Goal: Task Accomplishment & Management: Complete application form

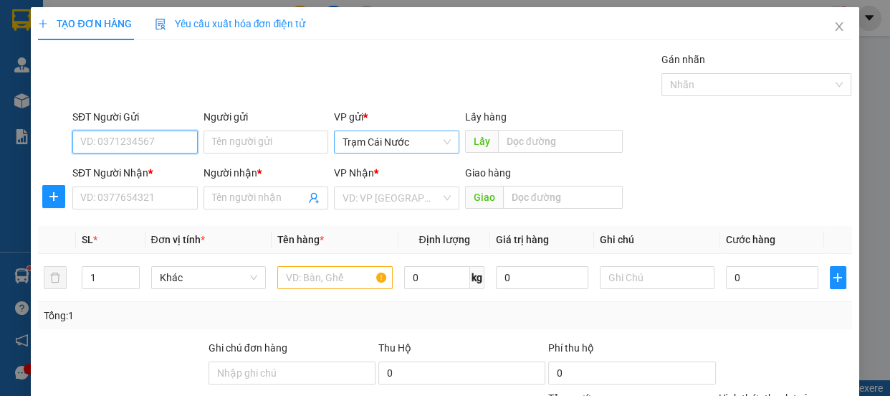
click at [403, 133] on span "Trạm Cái Nước" at bounding box center [397, 142] width 108 height 22
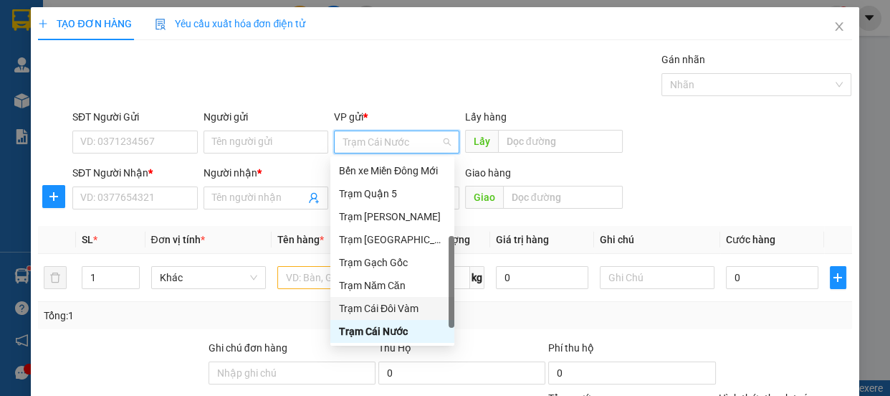
click at [397, 314] on div "Trạm Cái Đôi Vàm" at bounding box center [392, 308] width 107 height 16
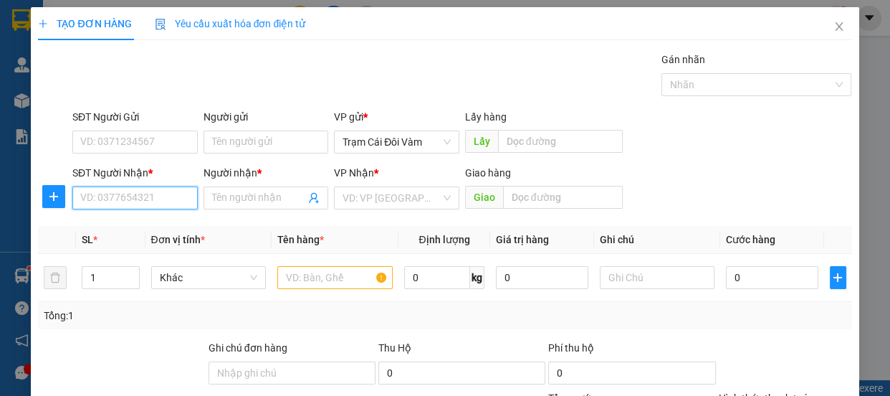
click at [150, 203] on input "SĐT Người Nhận *" at bounding box center [134, 197] width 125 height 23
type input "0938637838"
click at [255, 201] on input "Người nhận *" at bounding box center [259, 198] width 94 height 16
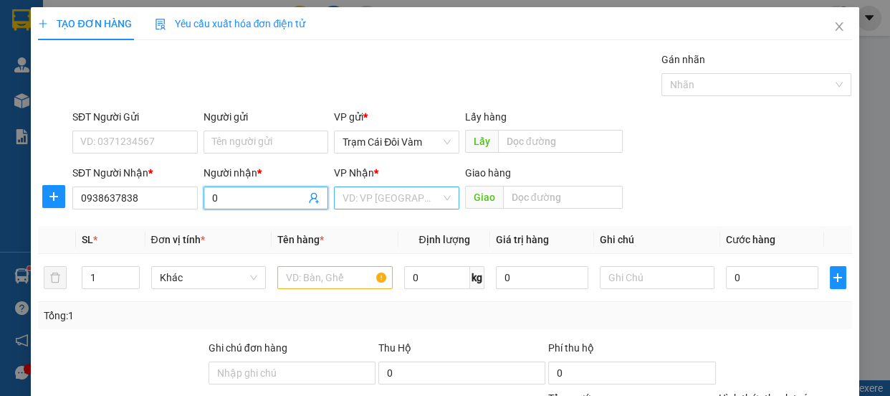
type input "0"
click at [379, 206] on input "search" at bounding box center [392, 198] width 98 height 22
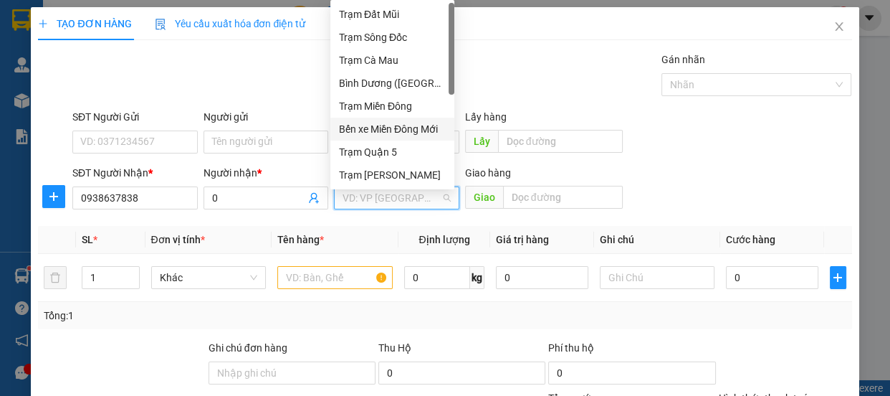
click at [414, 131] on div "Bến xe Miền Đông Mới" at bounding box center [392, 129] width 107 height 16
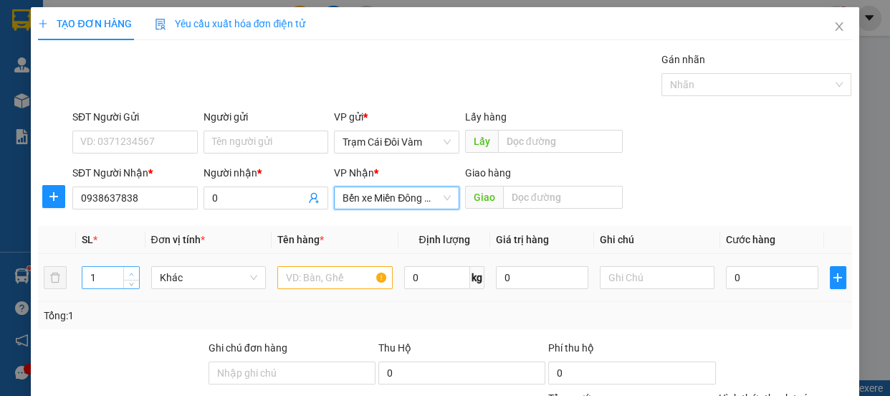
click at [128, 272] on span "up" at bounding box center [132, 274] width 9 height 9
type input "2"
click at [322, 274] on input "text" at bounding box center [334, 277] width 115 height 23
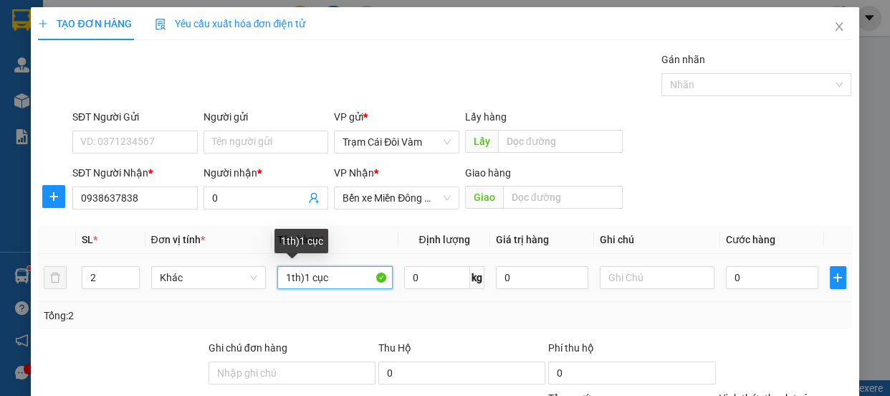
click at [300, 279] on input "1th)1 cục" at bounding box center [334, 277] width 115 height 23
type input "1th+1 cục"
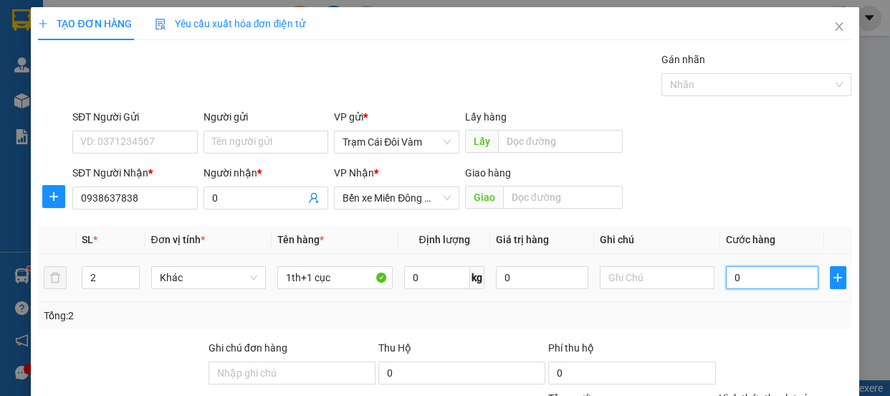
click at [760, 277] on input "0" at bounding box center [772, 277] width 92 height 23
type input "8"
type input "80"
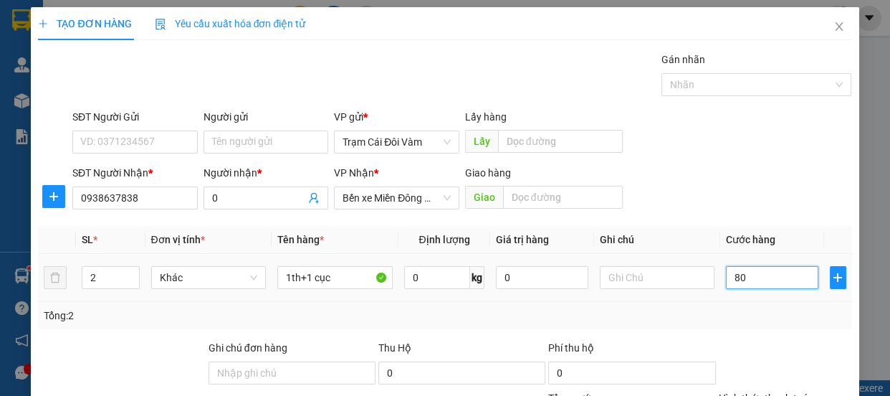
type input "80"
type input "80.000"
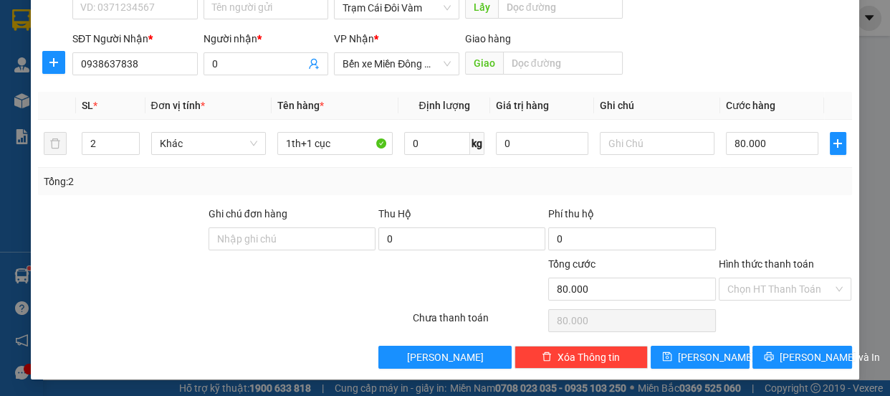
click at [748, 260] on label "Hình thức thanh toán" at bounding box center [766, 263] width 95 height 11
click at [748, 278] on input "Hình thức thanh toán" at bounding box center [781, 289] width 106 height 22
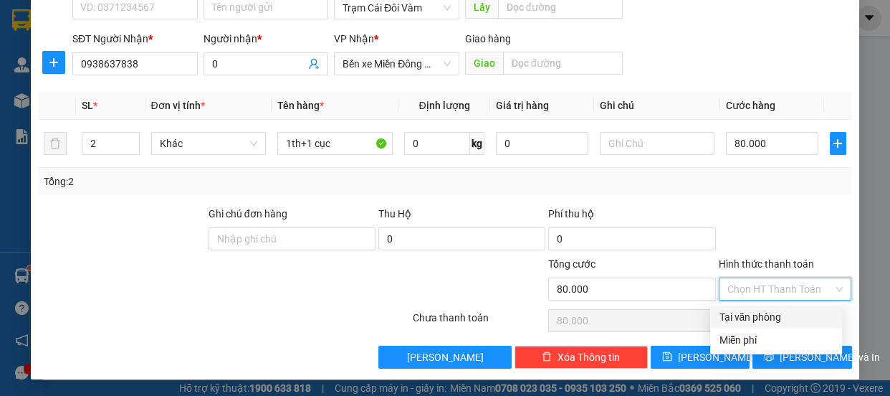
click at [751, 319] on div "Tại văn phòng" at bounding box center [776, 317] width 115 height 16
type input "0"
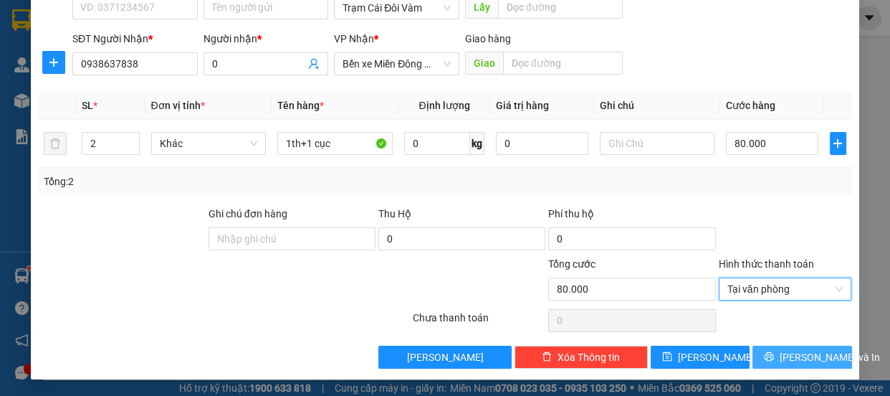
click at [789, 362] on span "[PERSON_NAME] và In" at bounding box center [830, 357] width 100 height 16
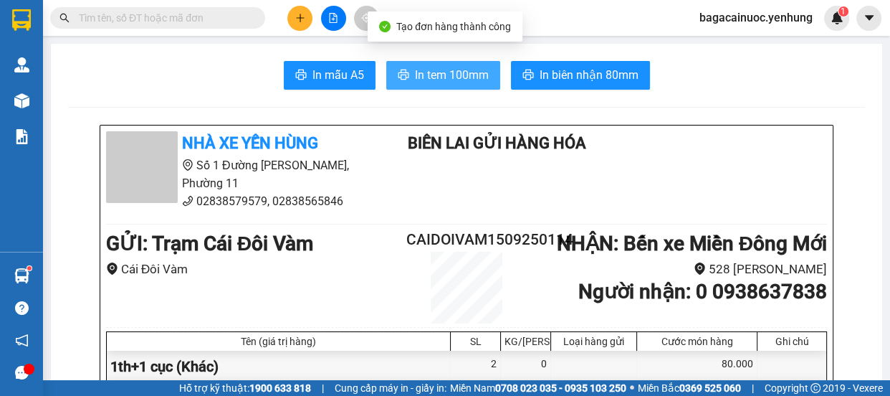
click at [437, 74] on span "In tem 100mm" at bounding box center [452, 75] width 74 height 18
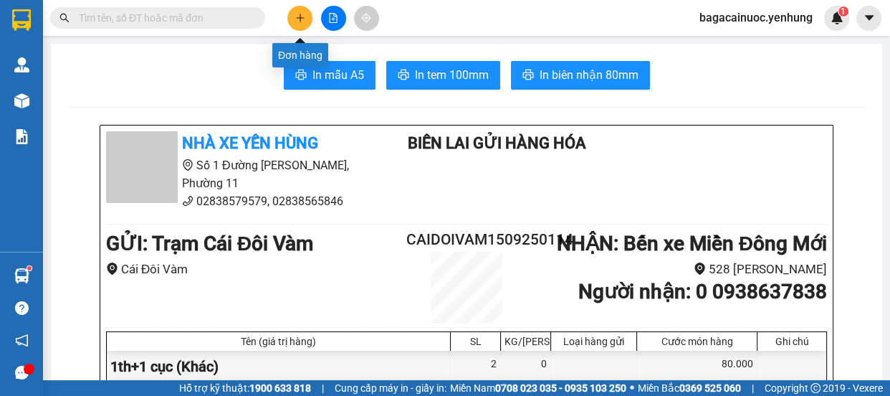
click at [299, 20] on icon "plus" at bounding box center [300, 18] width 10 height 10
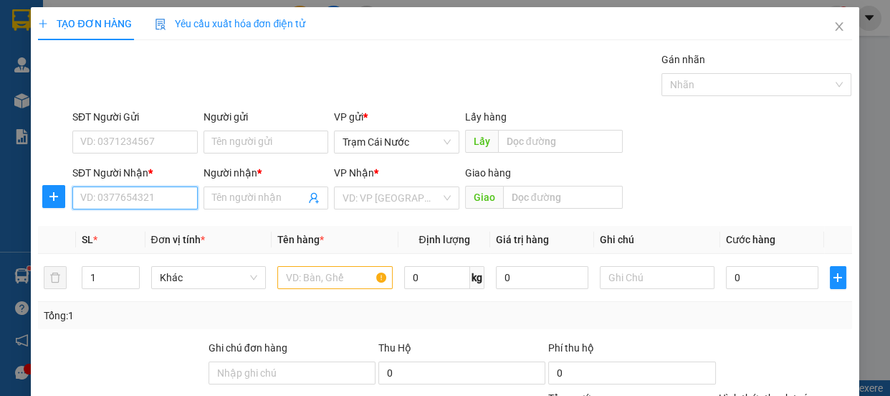
click at [128, 198] on input "SĐT Người Nhận *" at bounding box center [134, 197] width 125 height 23
type input "0932414362"
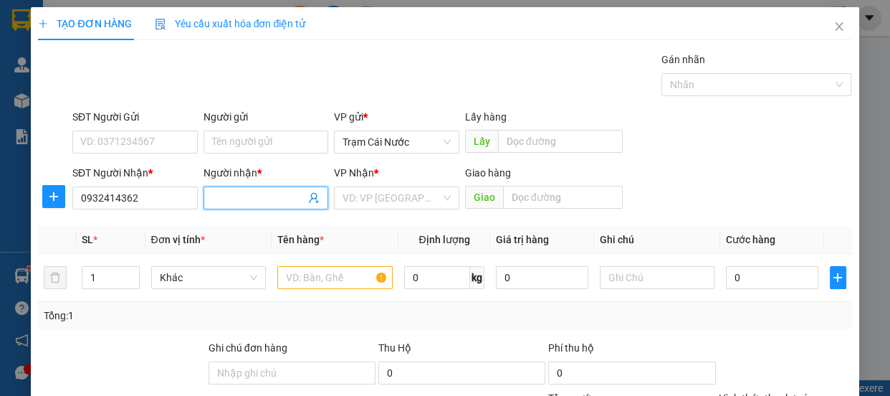
click at [265, 202] on input "Người nhận *" at bounding box center [259, 198] width 94 height 16
type input "0"
click at [396, 199] on input "search" at bounding box center [392, 198] width 98 height 22
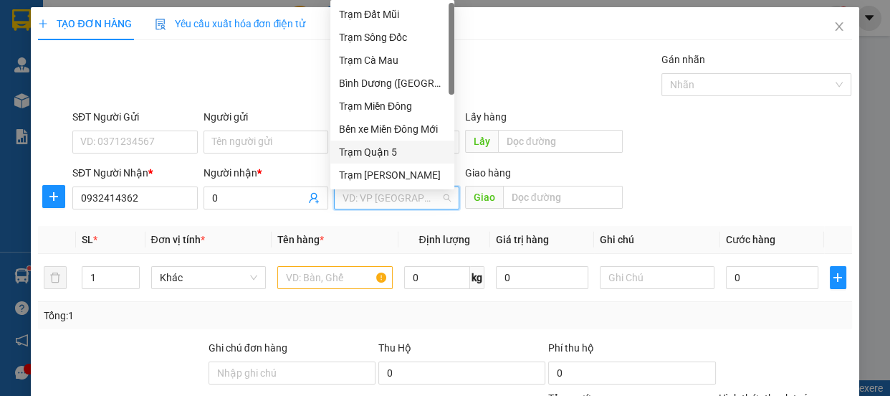
click at [386, 148] on div "Trạm Quận 5" at bounding box center [392, 152] width 107 height 16
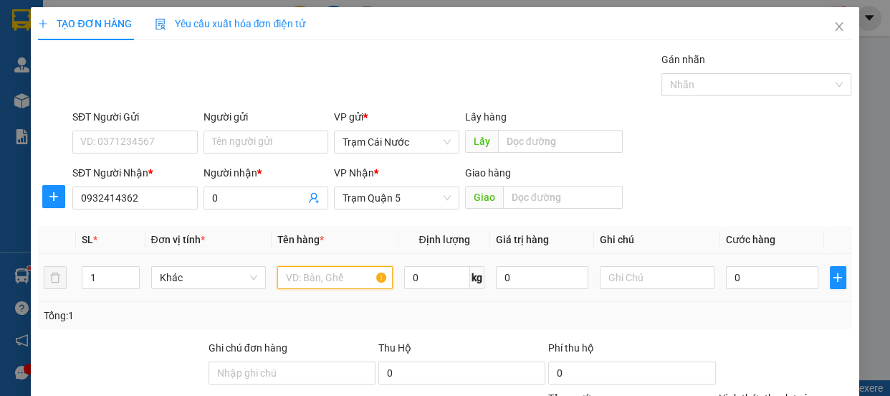
click at [323, 270] on input "text" at bounding box center [334, 277] width 115 height 23
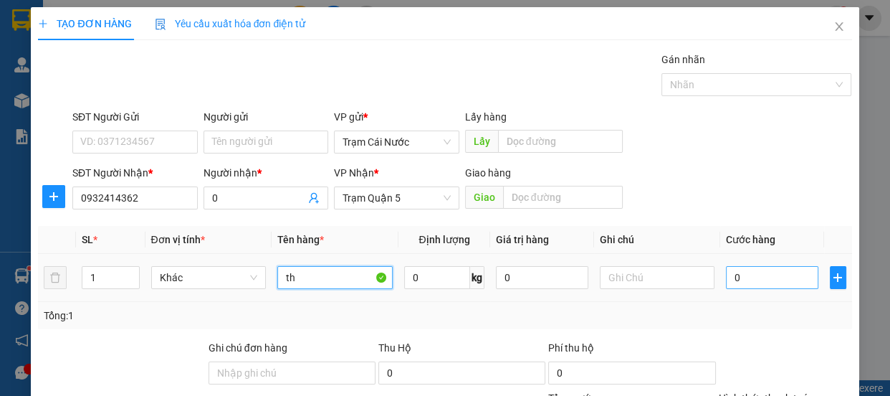
type input "th"
click at [730, 276] on input "0" at bounding box center [772, 277] width 92 height 23
type input "1"
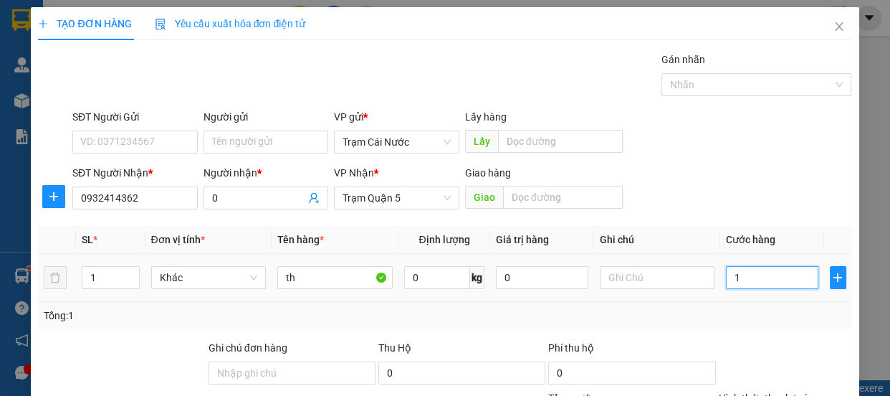
type input "12"
type input "120"
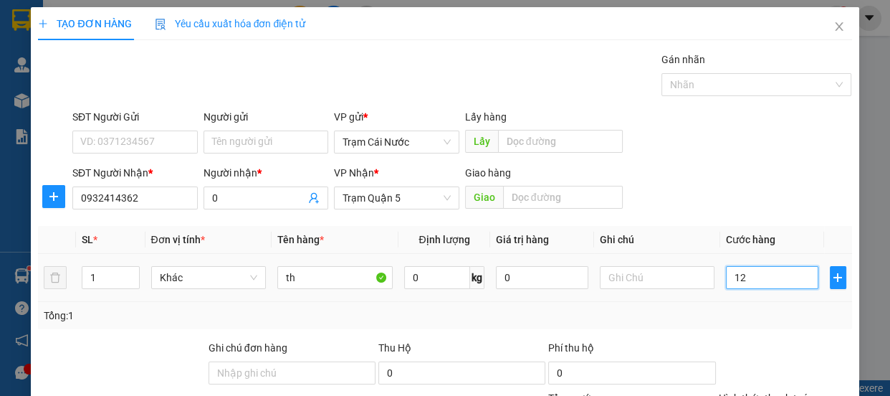
type input "120"
type input "120.000"
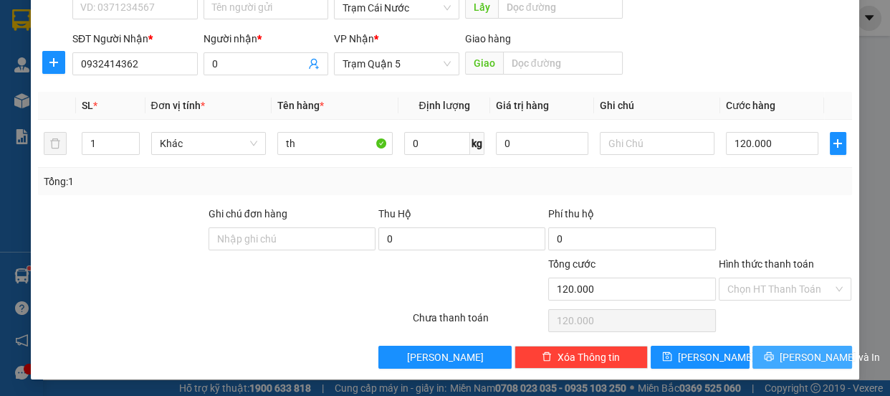
click at [774, 357] on icon "printer" at bounding box center [769, 356] width 9 height 9
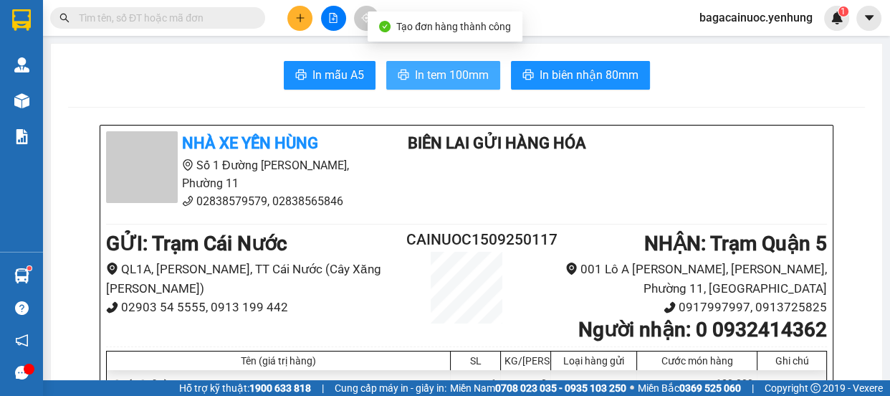
click at [430, 72] on span "In tem 100mm" at bounding box center [452, 75] width 74 height 18
click at [301, 21] on icon "plus" at bounding box center [300, 18] width 10 height 10
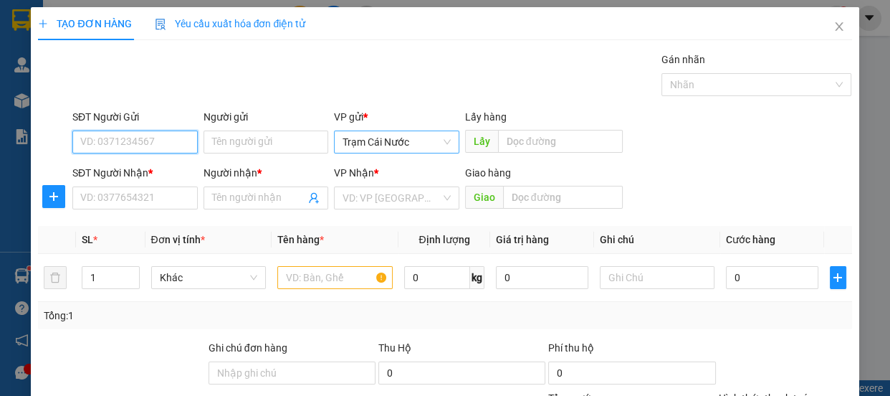
click at [444, 148] on span "Trạm Cái Nước" at bounding box center [397, 142] width 108 height 22
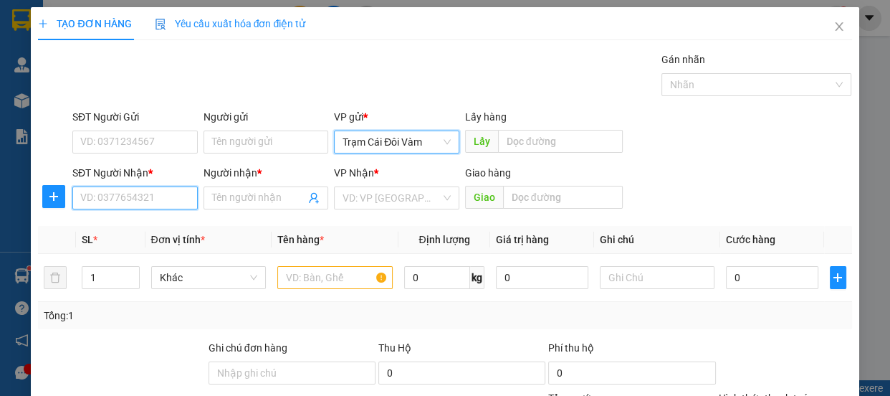
click at [162, 194] on input "SĐT Người Nhận *" at bounding box center [134, 197] width 125 height 23
type input "0333802313"
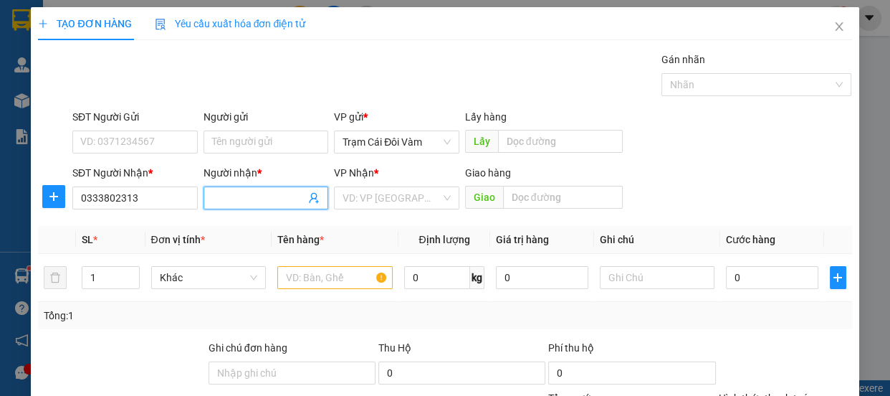
click at [257, 206] on span at bounding box center [266, 197] width 125 height 23
click at [380, 208] on div "VD: VP [GEOGRAPHIC_DATA]" at bounding box center [396, 197] width 125 height 23
type input "0"
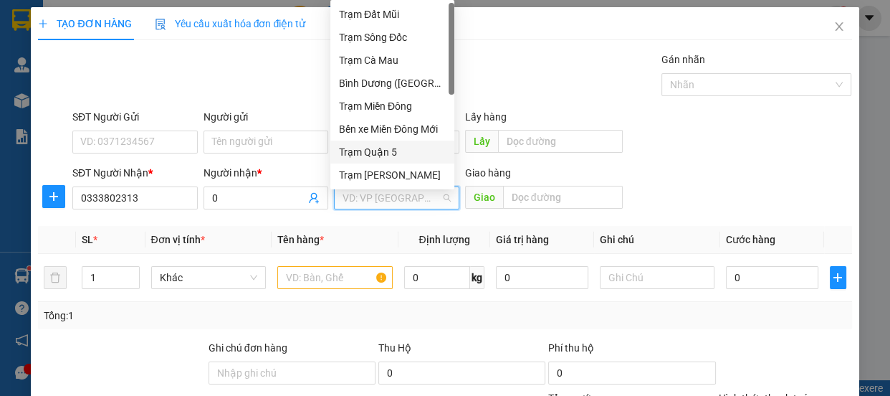
click at [422, 151] on div "Trạm Quận 5" at bounding box center [392, 152] width 107 height 16
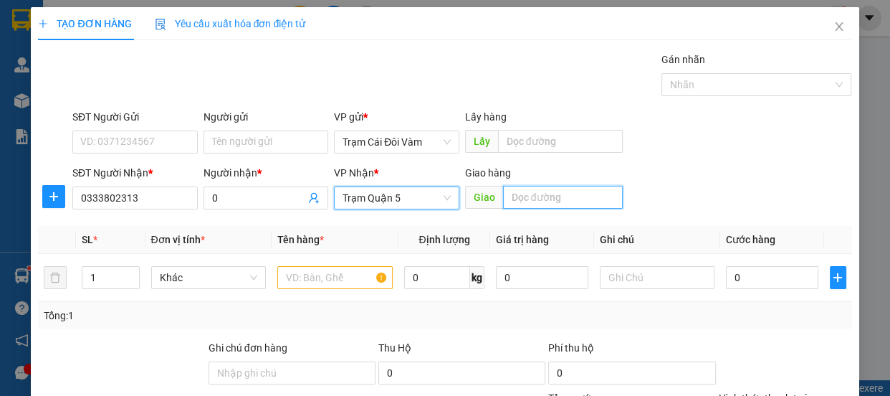
click at [581, 201] on input "text" at bounding box center [563, 197] width 120 height 23
type input "ngã 3 vũng tàu"
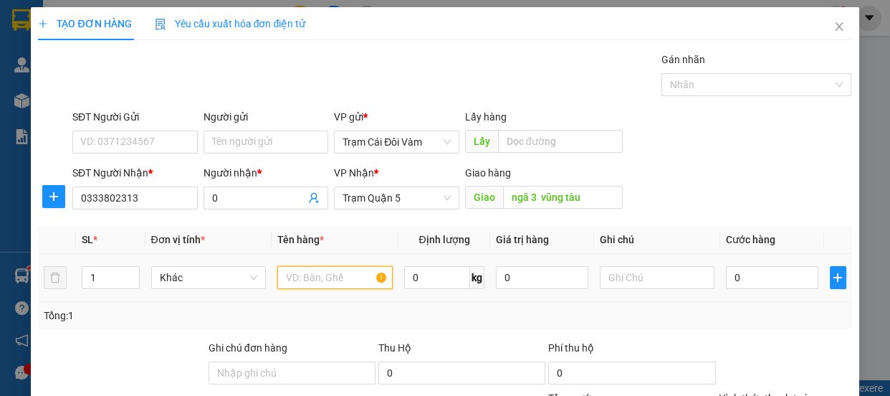
click at [322, 280] on input "text" at bounding box center [334, 277] width 115 height 23
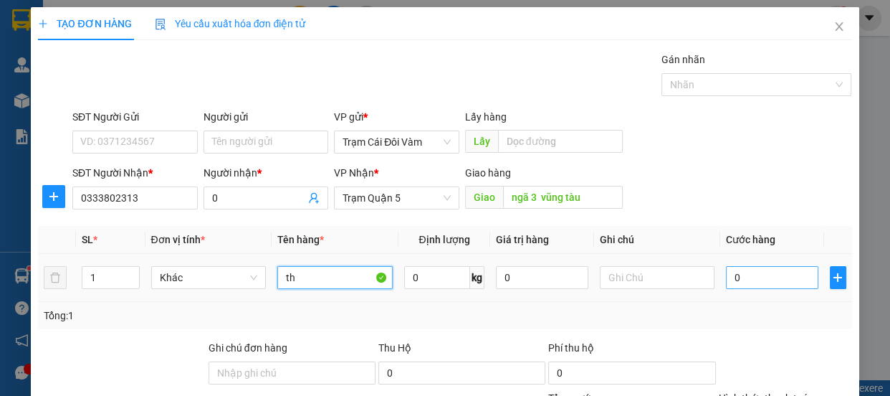
type input "th"
click at [783, 282] on input "0" at bounding box center [772, 277] width 92 height 23
type input "7"
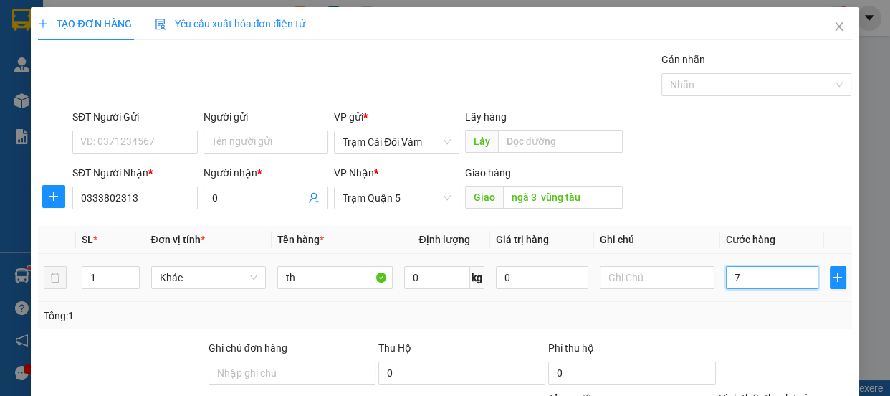
type input "70"
click at [774, 392] on label "Hình thức thanh toán" at bounding box center [766, 397] width 95 height 11
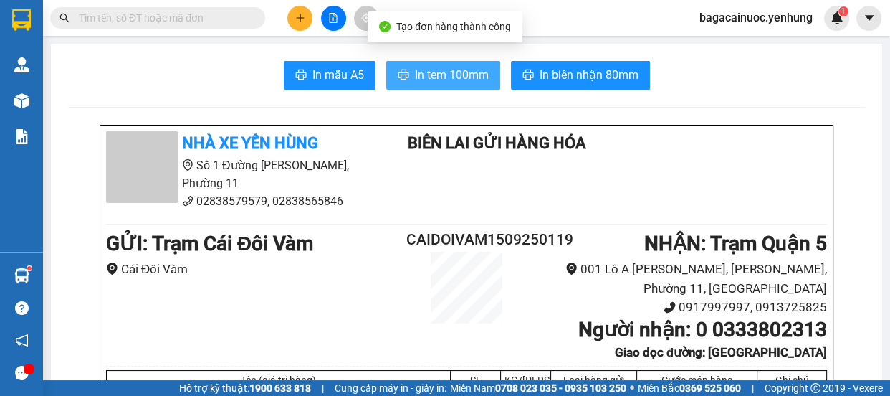
click at [449, 77] on span "In tem 100mm" at bounding box center [452, 75] width 74 height 18
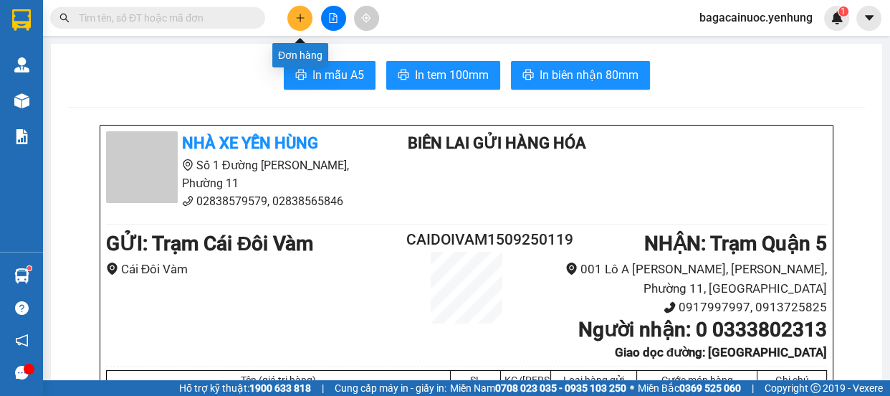
click at [297, 11] on button at bounding box center [299, 18] width 25 height 25
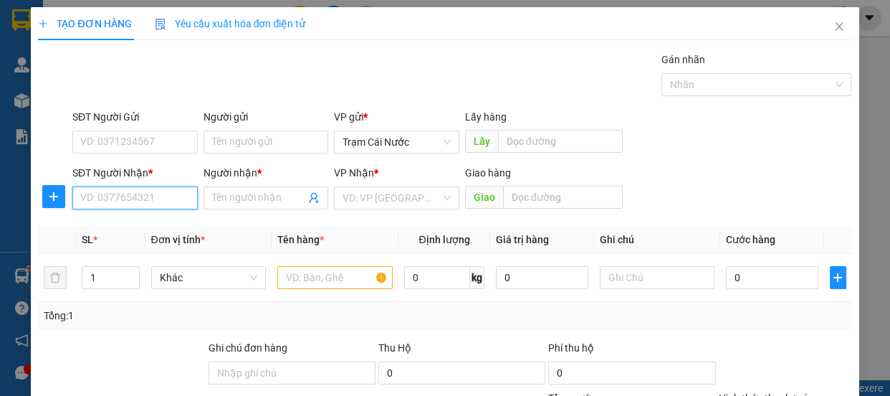
click at [124, 204] on input "SĐT Người Nhận *" at bounding box center [134, 197] width 125 height 23
click at [161, 217] on div "0845343066 - QA" at bounding box center [134, 226] width 124 height 23
type input "0845343066"
type input "QA"
type input "ngã 3 thái lan"
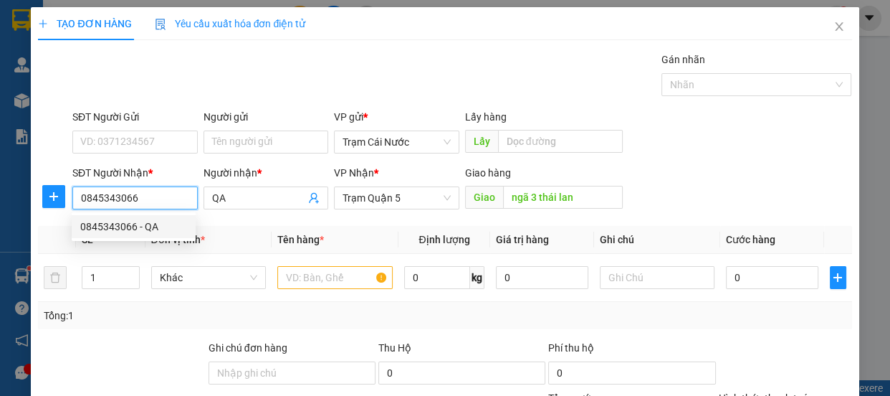
type input "100.000"
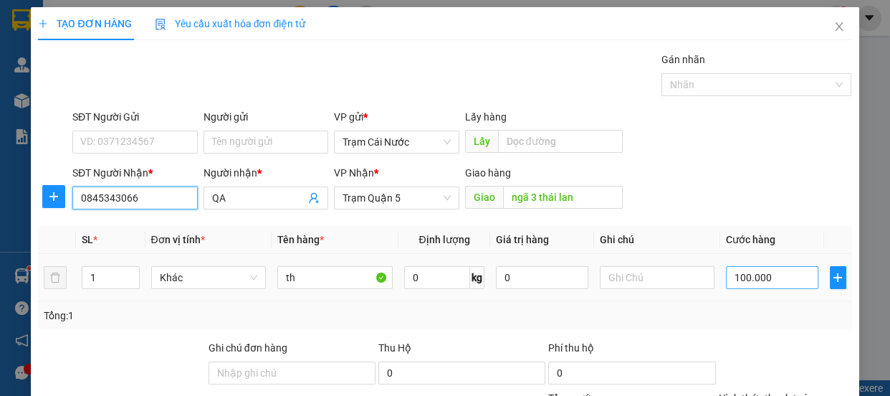
type input "0845343066"
click at [782, 283] on input "100.000" at bounding box center [772, 277] width 92 height 23
type input "0"
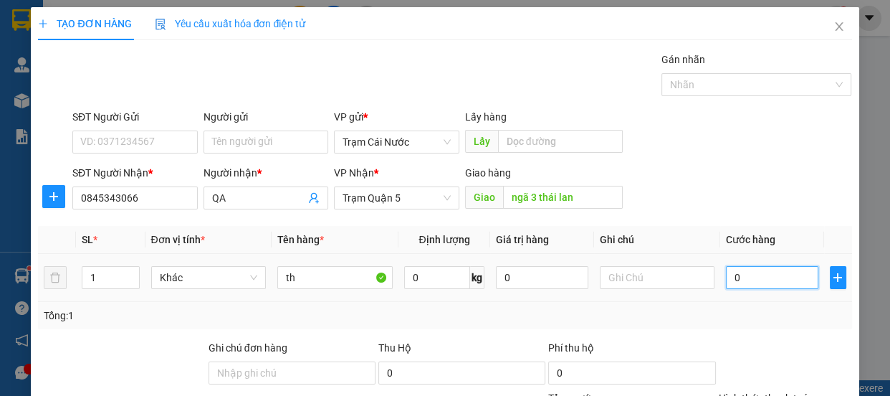
click at [726, 283] on input "0" at bounding box center [772, 277] width 92 height 23
click at [766, 392] on label "Hình thức thanh toán" at bounding box center [766, 397] width 95 height 11
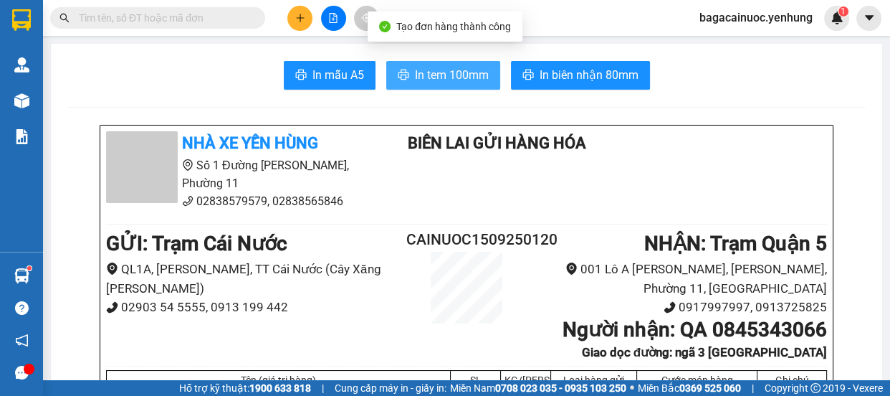
click at [453, 76] on span "In tem 100mm" at bounding box center [452, 75] width 74 height 18
click at [296, 11] on button at bounding box center [299, 18] width 25 height 25
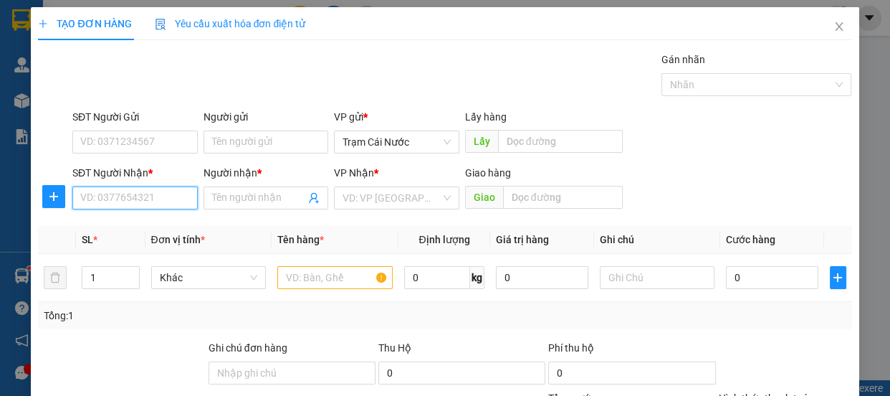
click at [154, 208] on input "SĐT Người Nhận *" at bounding box center [134, 197] width 125 height 23
click at [122, 228] on div "0946361367 - 0" at bounding box center [133, 227] width 107 height 16
type input "0946361367"
type input "0"
type input "100.000"
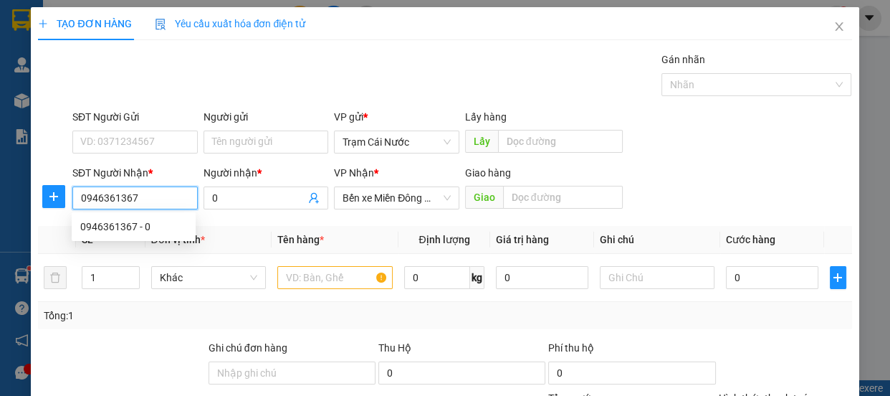
type input "100.000"
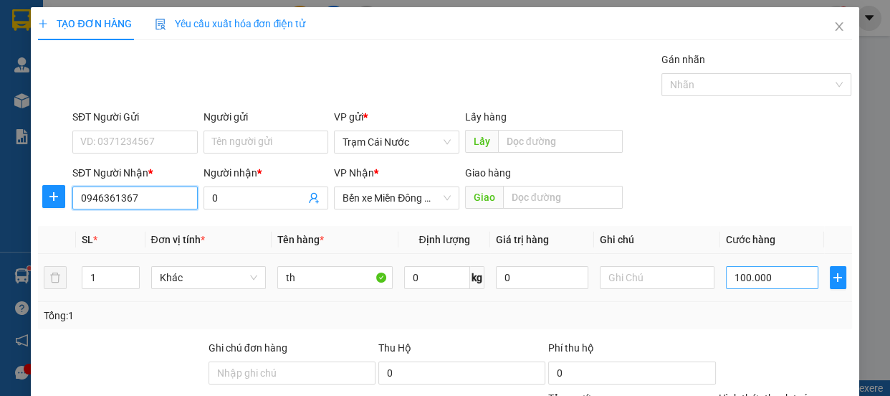
type input "0946361367"
click at [797, 282] on input "100.000" at bounding box center [772, 277] width 92 height 23
type input "0"
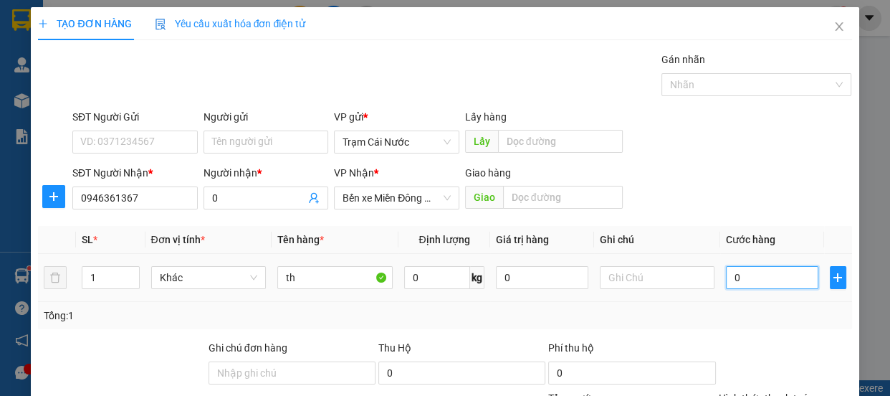
click at [726, 287] on input "0" at bounding box center [772, 277] width 92 height 23
type input "80"
type input "80.000"
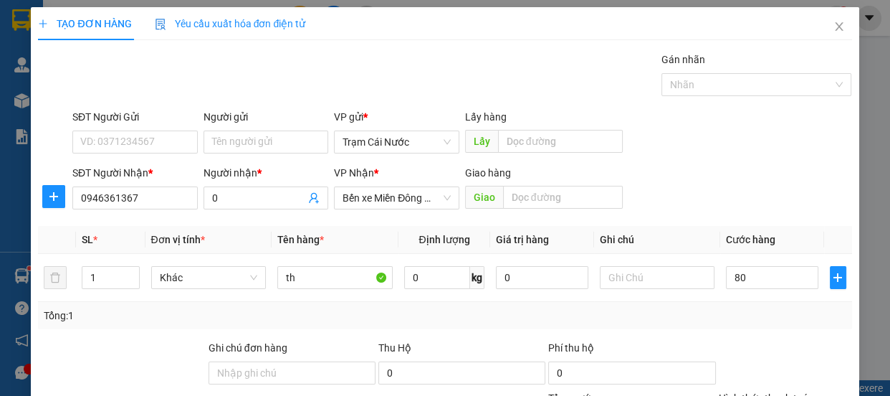
type input "80.000"
click at [776, 392] on label "Hình thức thanh toán" at bounding box center [766, 397] width 95 height 11
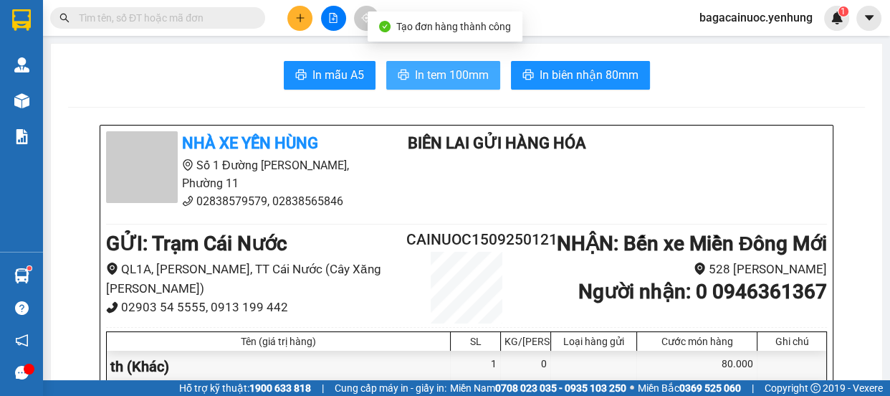
click at [451, 82] on span "In tem 100mm" at bounding box center [452, 75] width 74 height 18
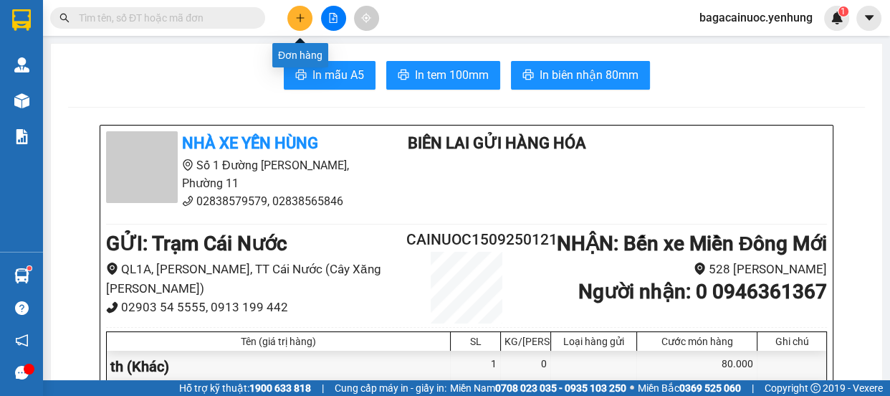
click at [300, 20] on icon "plus" at bounding box center [300, 18] width 1 height 8
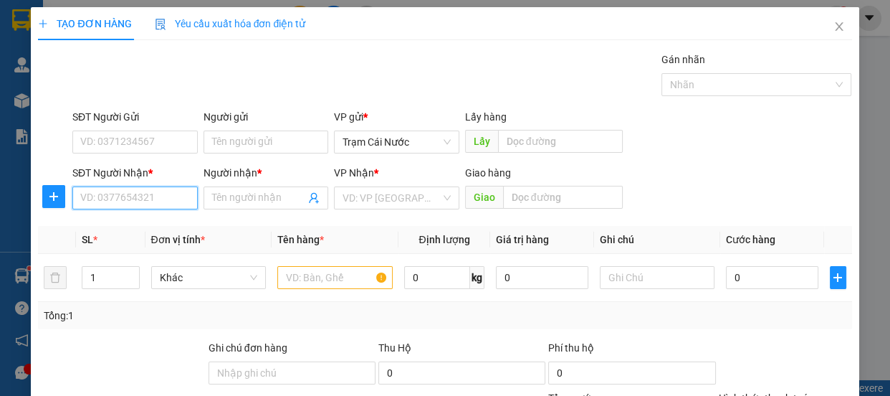
click at [126, 200] on input "SĐT Người Nhận *" at bounding box center [134, 197] width 125 height 23
click at [119, 228] on div "0327188968 - a" at bounding box center [133, 227] width 107 height 16
type input "0327188968"
type input "a"
type input "60.000"
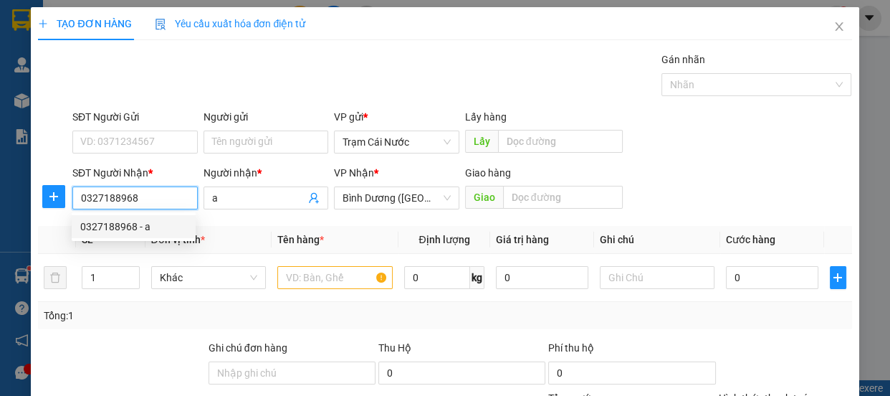
type input "60.000"
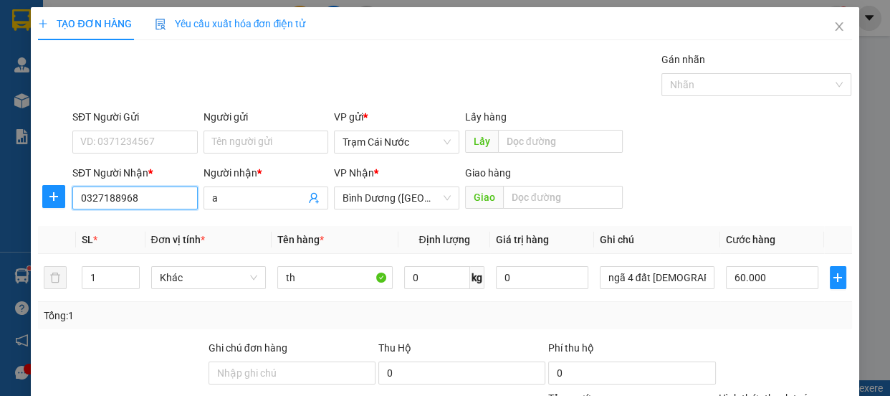
type input "0327188968"
click at [776, 392] on label "Hình thức thanh toán" at bounding box center [766, 397] width 95 height 11
type input "0"
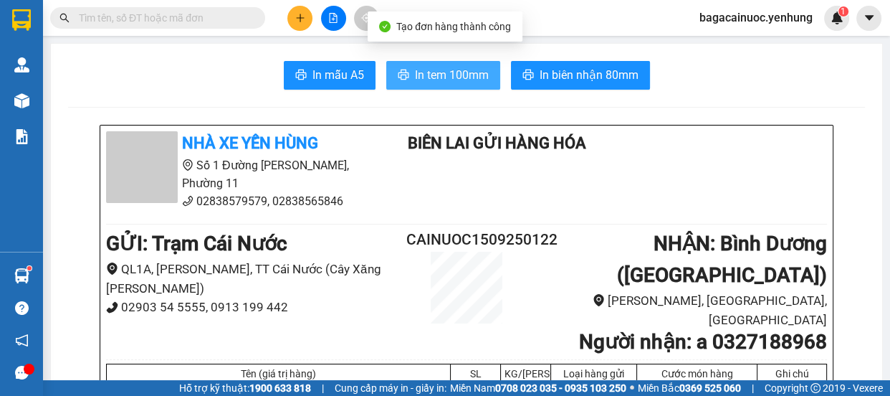
click at [462, 70] on span "In tem 100mm" at bounding box center [452, 75] width 74 height 18
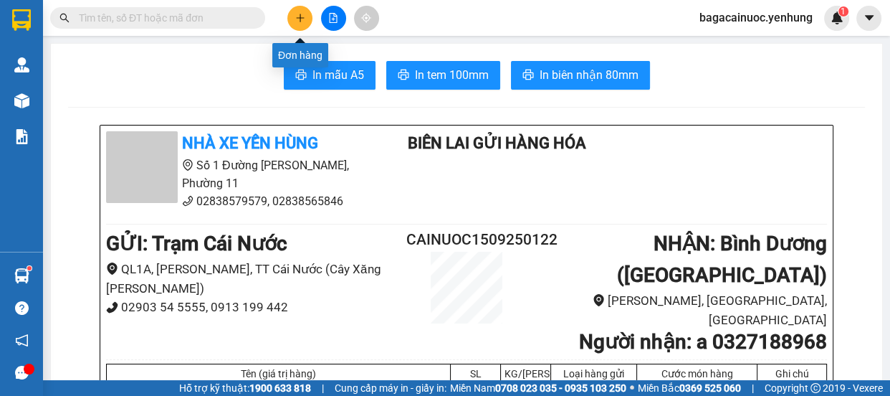
click at [287, 11] on button at bounding box center [299, 18] width 25 height 25
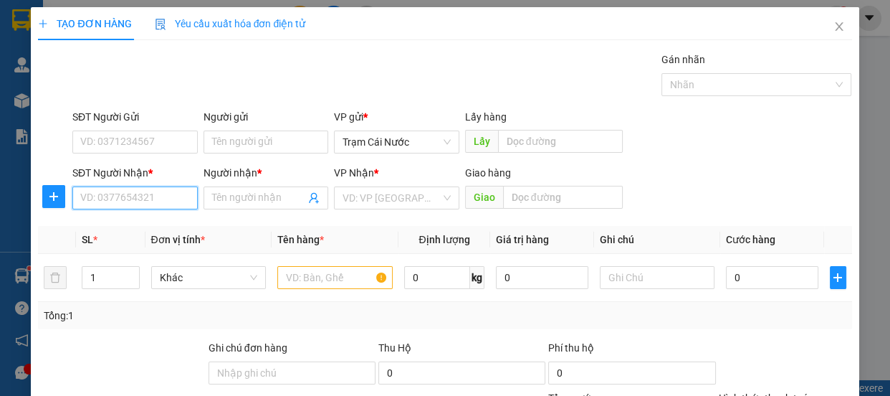
click at [124, 206] on input "SĐT Người Nhận *" at bounding box center [134, 197] width 125 height 23
click at [109, 229] on div "0836901939 - thi" at bounding box center [133, 227] width 107 height 16
type input "0836901939"
type input "thi"
type input "120.000"
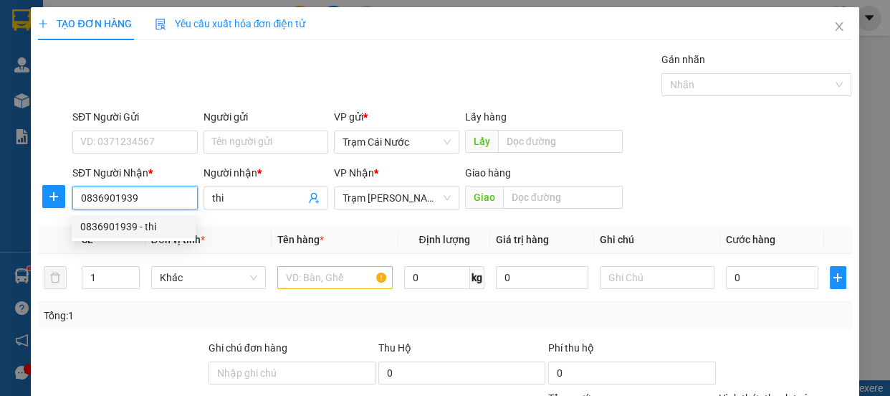
type input "120.000"
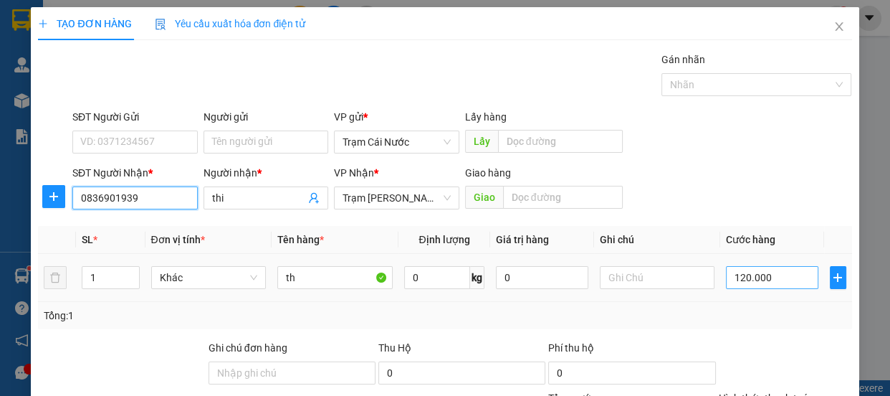
type input "0836901939"
click at [791, 287] on input "120.000" at bounding box center [772, 277] width 92 height 23
type input "0"
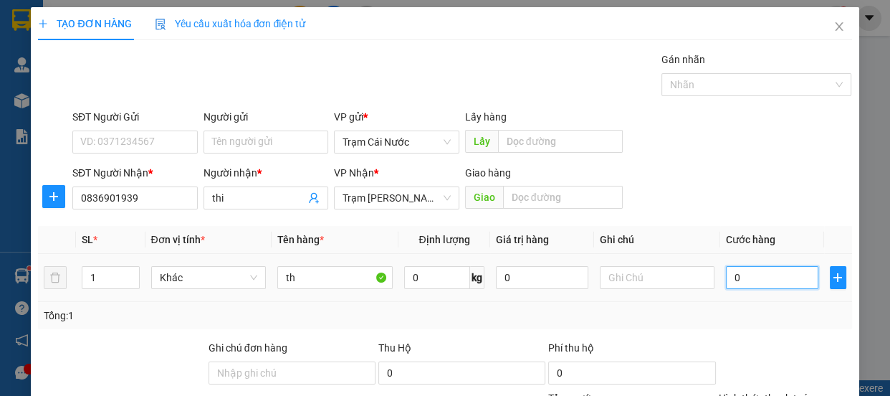
click at [726, 283] on input "0" at bounding box center [772, 277] width 92 height 23
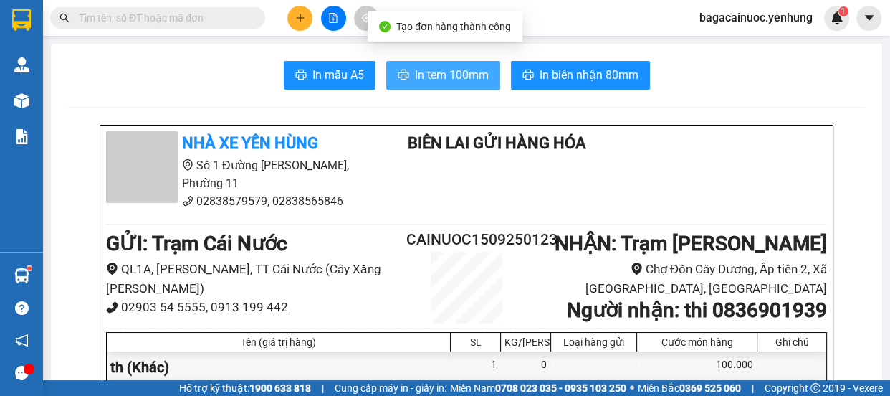
click at [472, 85] on button "In tem 100mm" at bounding box center [443, 75] width 114 height 29
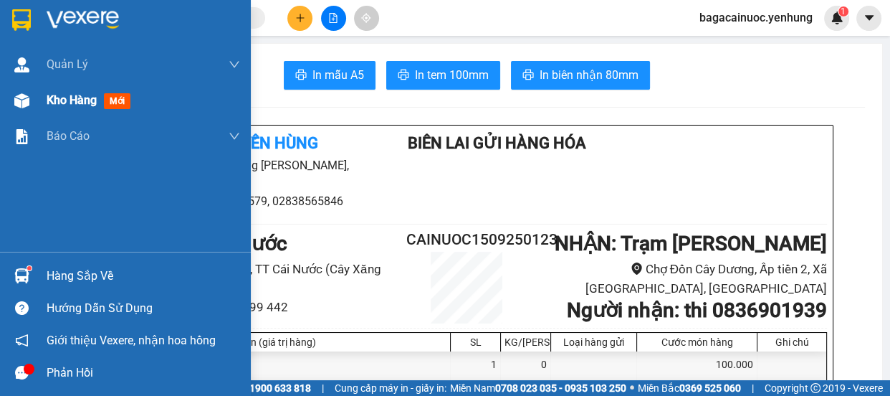
click at [95, 100] on span "Kho hàng" at bounding box center [72, 100] width 50 height 14
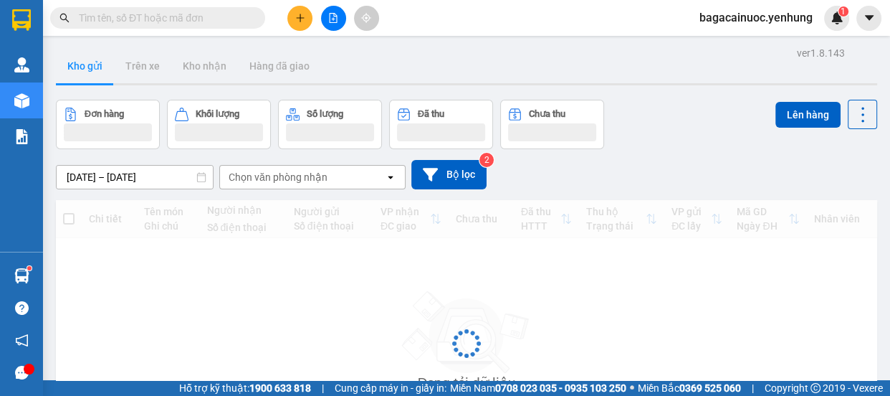
click at [295, 22] on icon "plus" at bounding box center [300, 18] width 10 height 10
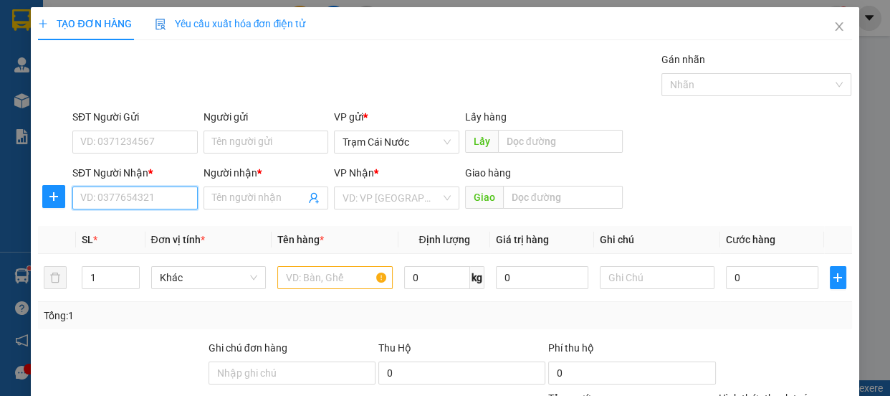
click at [136, 194] on input "SĐT Người Nhận *" at bounding box center [134, 197] width 125 height 23
click at [119, 227] on div "0909870222 - a cường" at bounding box center [133, 227] width 107 height 16
type input "0909870222"
type input "a cường"
type input "70.000"
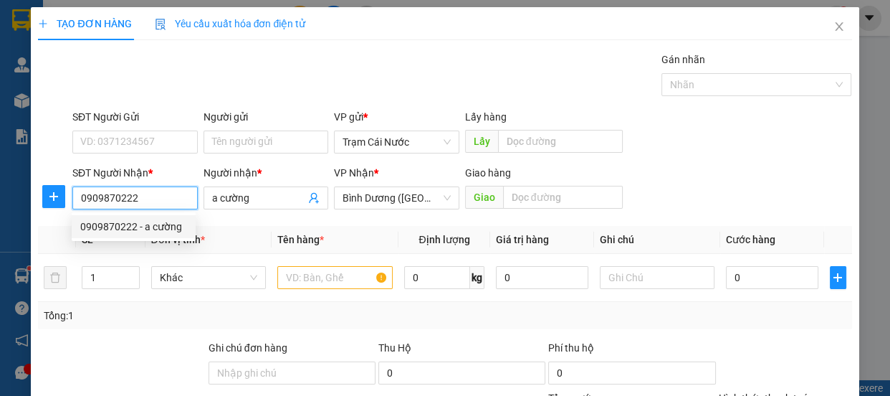
type input "70.000"
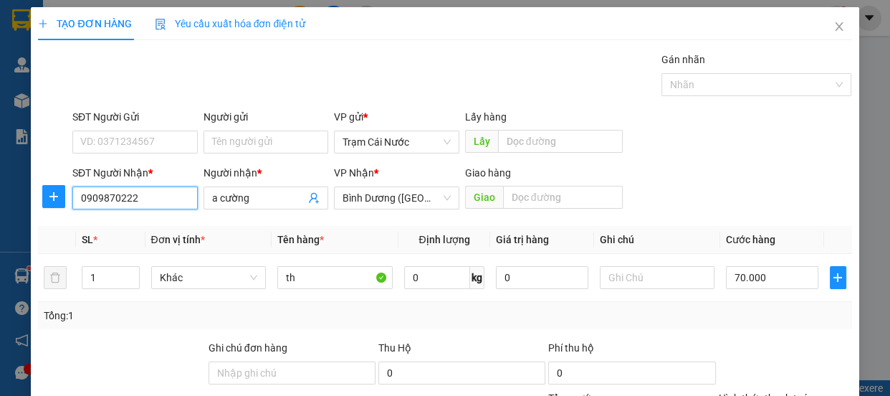
type input "0909870222"
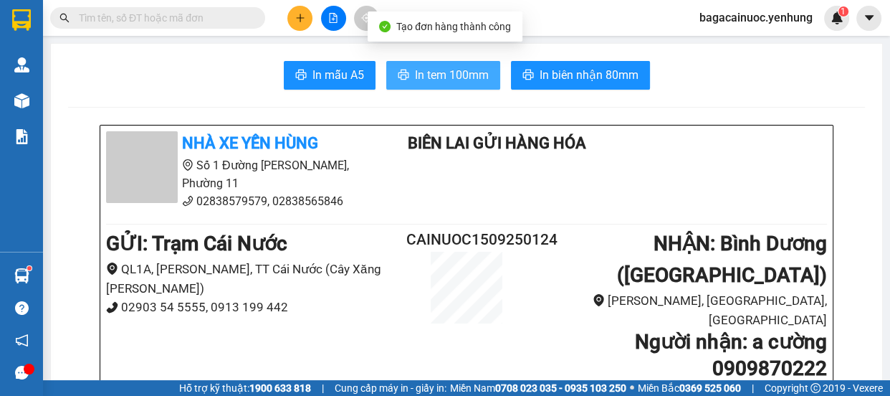
click at [458, 71] on span "In tem 100mm" at bounding box center [452, 75] width 74 height 18
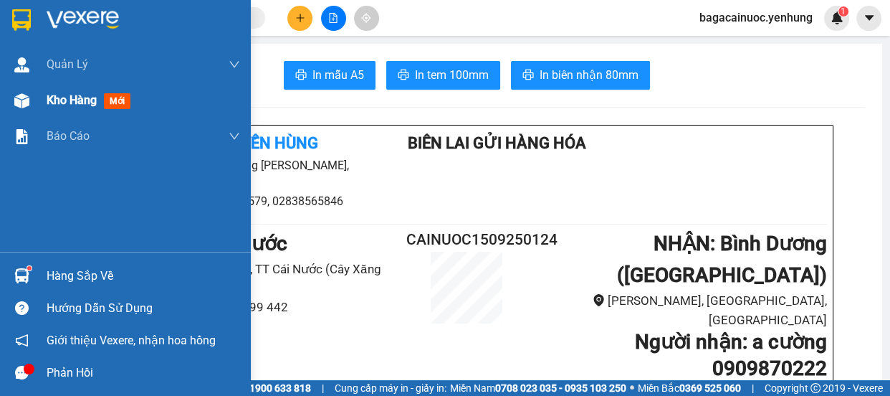
click at [78, 99] on span "Kho hàng" at bounding box center [72, 100] width 50 height 14
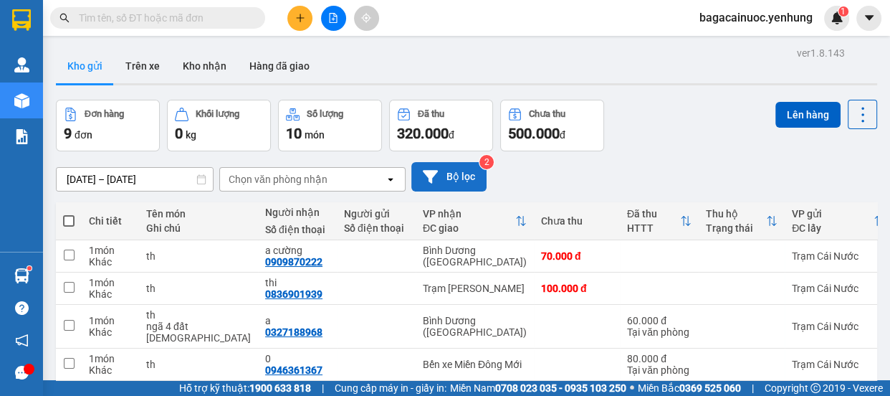
click at [470, 162] on button "Bộ lọc" at bounding box center [449, 176] width 75 height 29
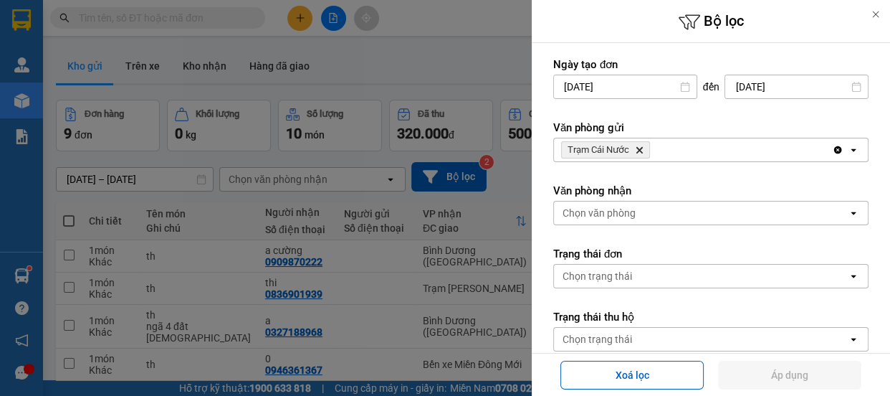
click at [661, 149] on div "Trạm Cái Nước Delete" at bounding box center [693, 149] width 278 height 23
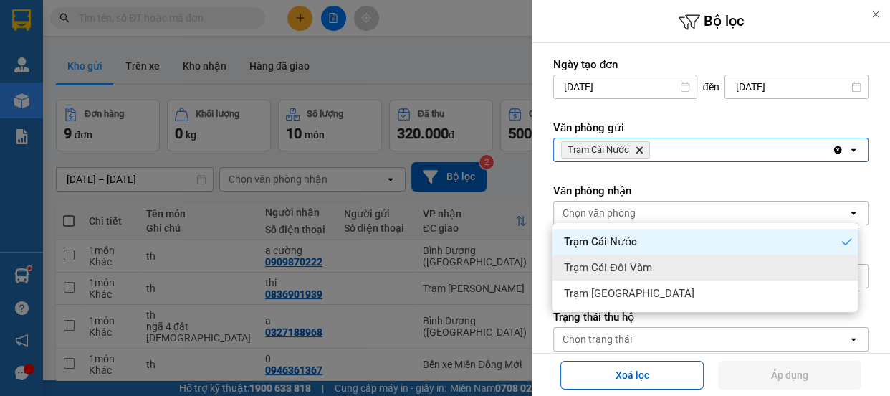
click at [678, 255] on div "Trạm Cái Đôi Vàm" at bounding box center [705, 268] width 305 height 26
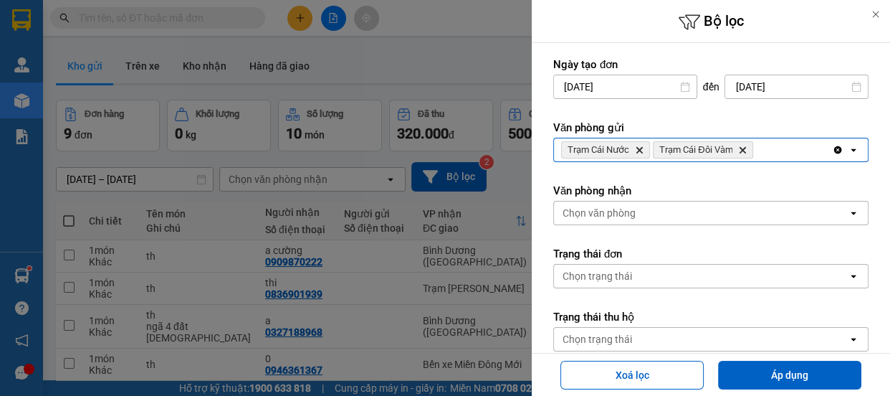
click at [761, 145] on div "Trạm Cái Nước Delete Trạm Cái Đôi Vàm Delete" at bounding box center [693, 149] width 278 height 23
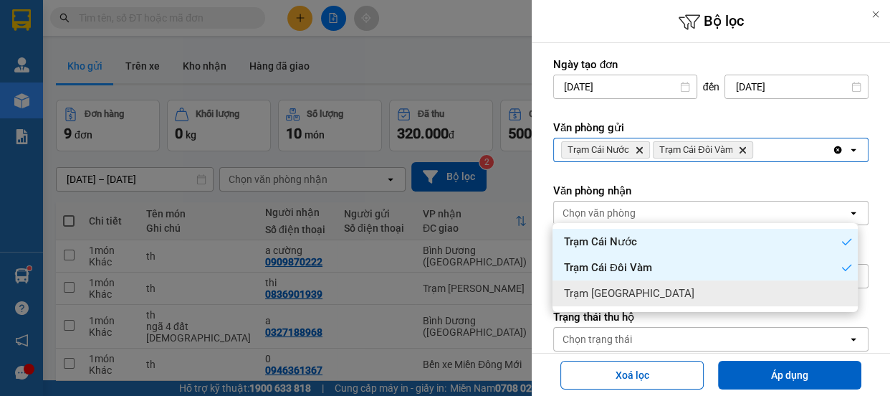
click at [679, 280] on div "Trạm [GEOGRAPHIC_DATA]" at bounding box center [705, 293] width 305 height 26
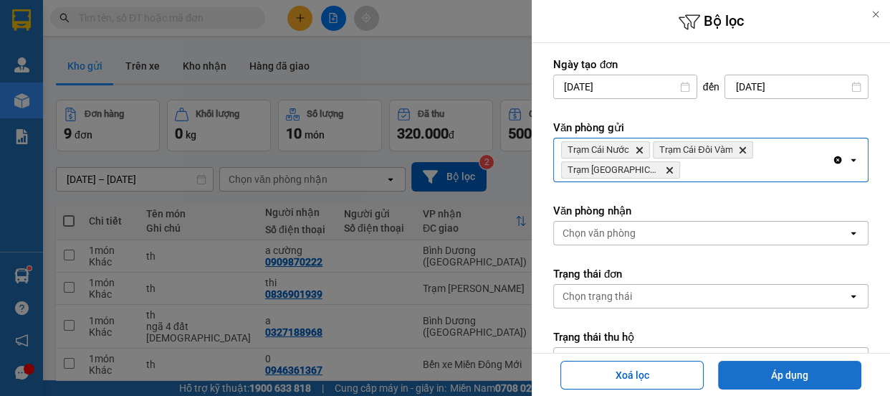
click at [739, 375] on button "Áp dụng" at bounding box center [789, 375] width 143 height 29
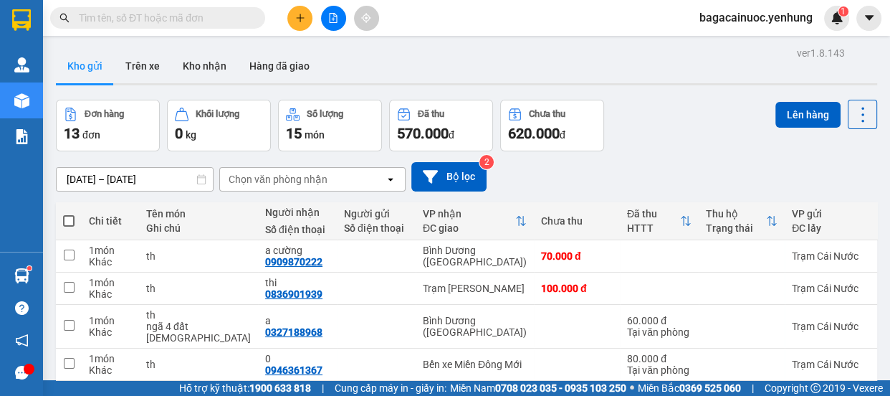
click at [71, 215] on span at bounding box center [68, 220] width 11 height 11
click at [69, 214] on input "checkbox" at bounding box center [69, 214] width 0 height 0
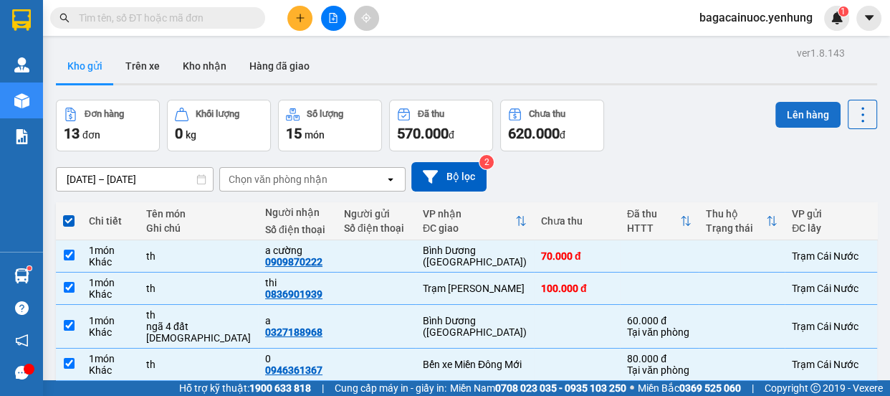
click at [795, 120] on button "Lên hàng" at bounding box center [808, 115] width 65 height 26
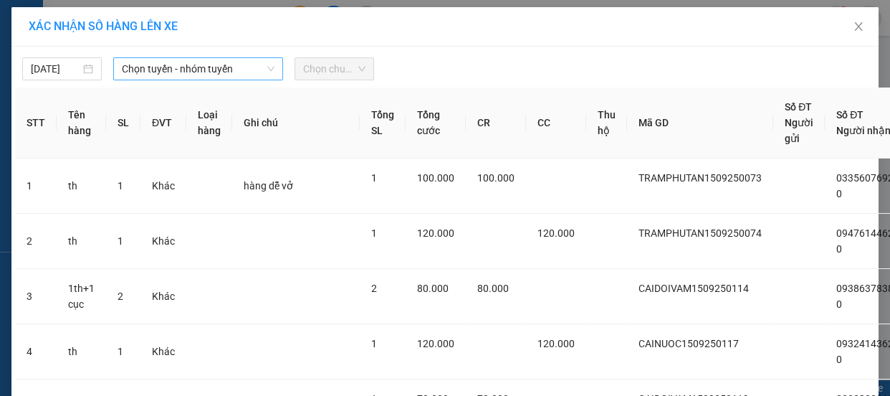
click at [266, 62] on span "Chọn tuyến - nhóm tuyến" at bounding box center [198, 69] width 153 height 22
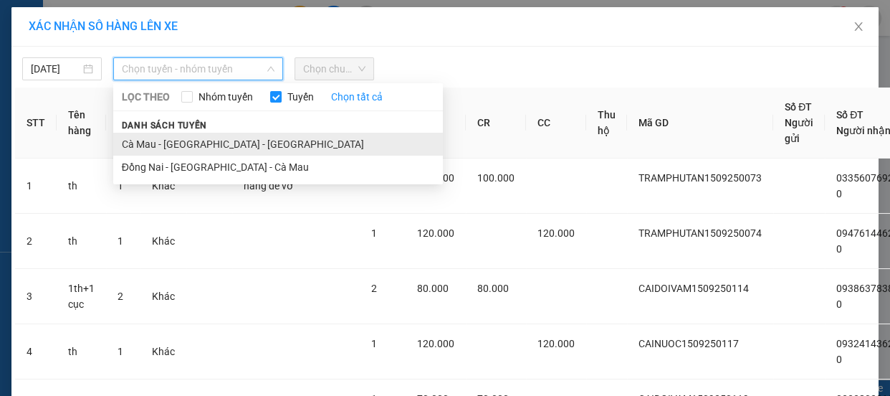
click at [219, 138] on li "Cà Mau - Sài Gòn - Đồng Nai" at bounding box center [278, 144] width 330 height 23
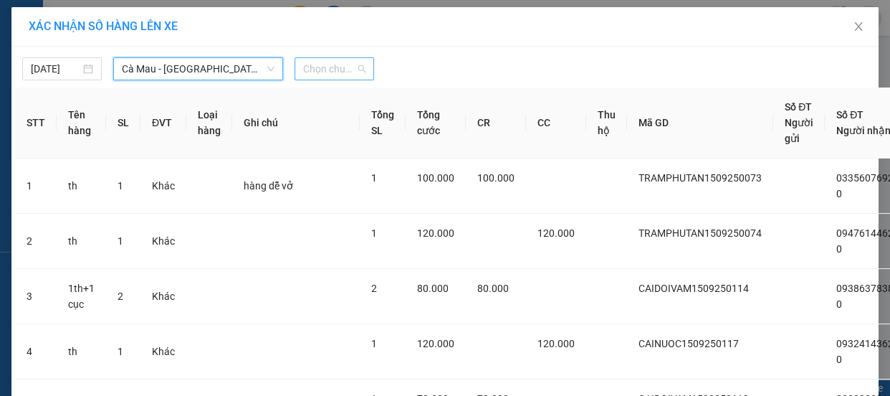
click at [333, 78] on span "Chọn chuyến" at bounding box center [334, 69] width 62 height 22
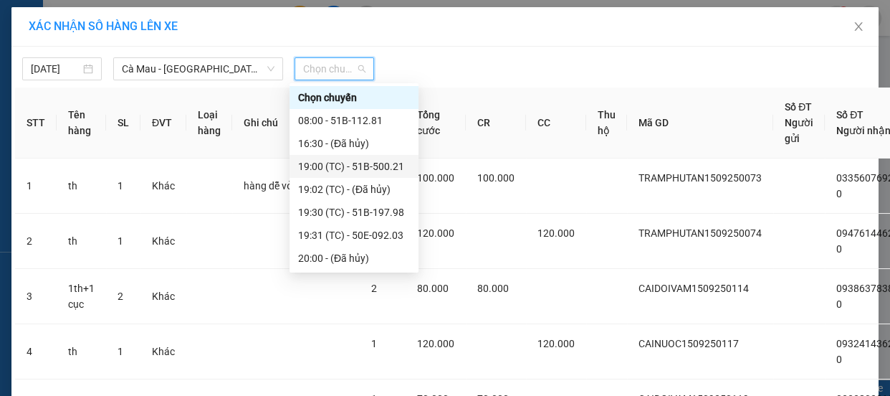
click at [369, 166] on div "19:00 (TC) - 51B-500.21" at bounding box center [354, 166] width 112 height 16
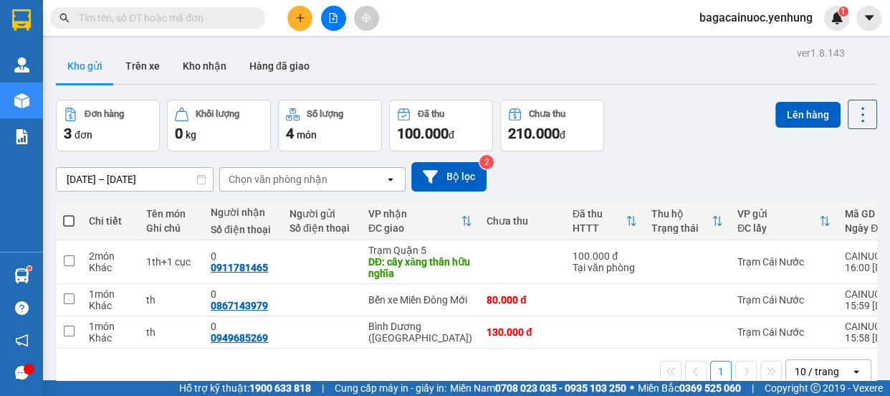
click at [65, 215] on span at bounding box center [68, 220] width 11 height 11
click at [69, 214] on input "checkbox" at bounding box center [69, 214] width 0 height 0
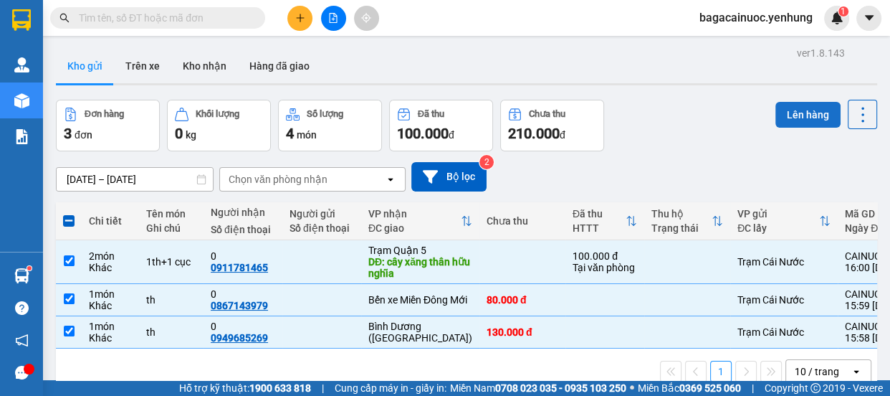
click at [814, 123] on button "Lên hàng" at bounding box center [808, 115] width 65 height 26
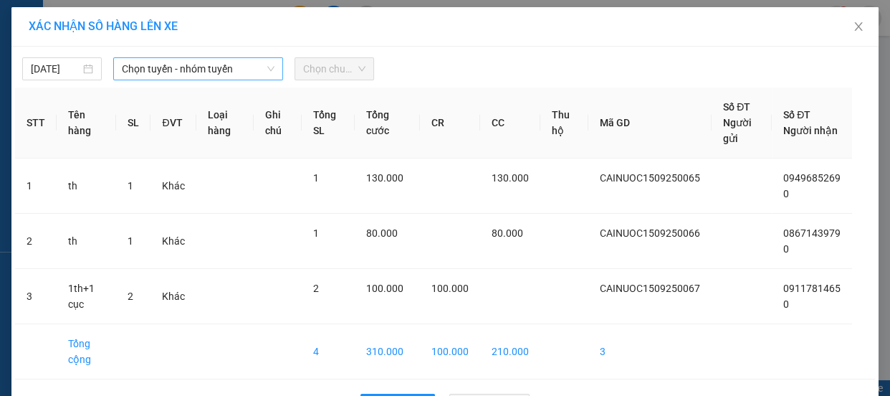
click at [237, 66] on span "Chọn tuyến - nhóm tuyến" at bounding box center [198, 69] width 153 height 22
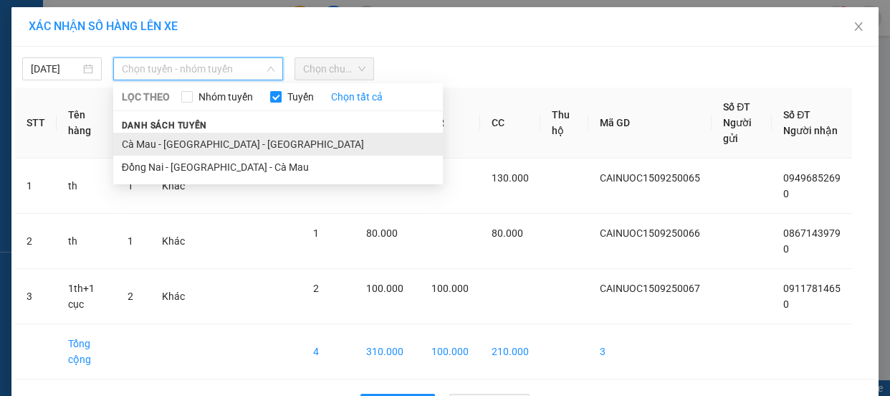
click at [194, 139] on li "Cà Mau - Sài Gòn - Đồng Nai" at bounding box center [278, 144] width 330 height 23
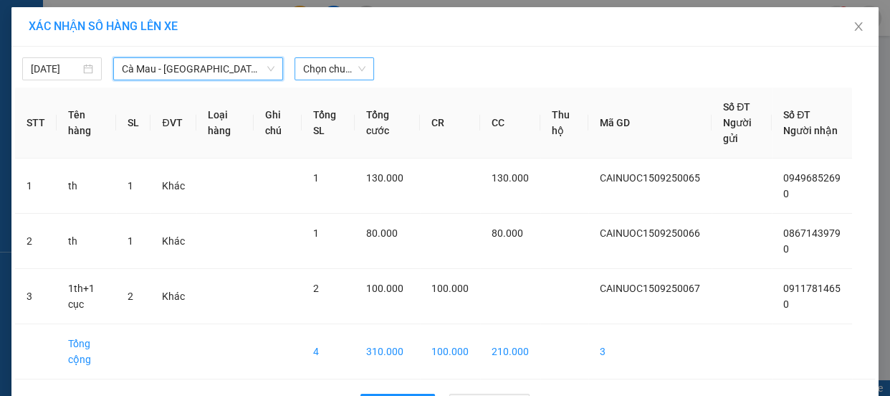
click at [320, 75] on span "Chọn chuyến" at bounding box center [334, 69] width 62 height 22
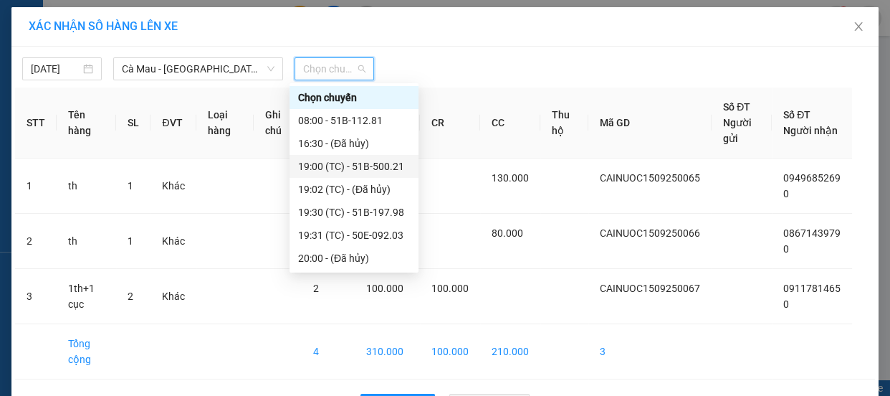
click at [387, 173] on div "19:00 (TC) - 51B-500.21" at bounding box center [354, 166] width 112 height 16
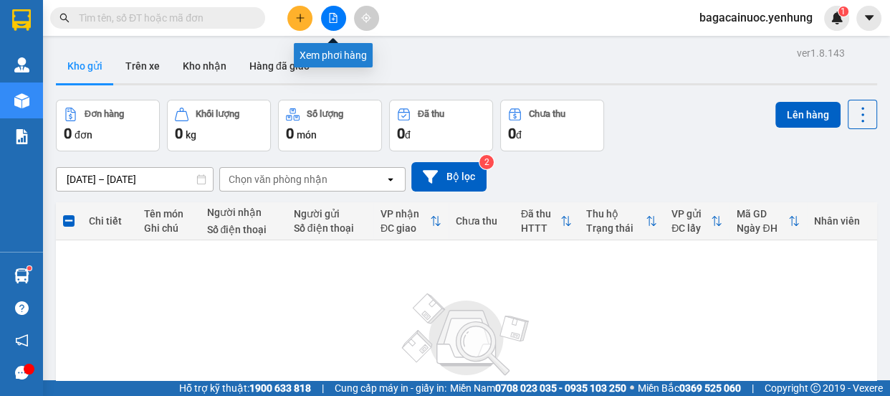
click at [334, 20] on icon "file-add" at bounding box center [333, 18] width 10 height 10
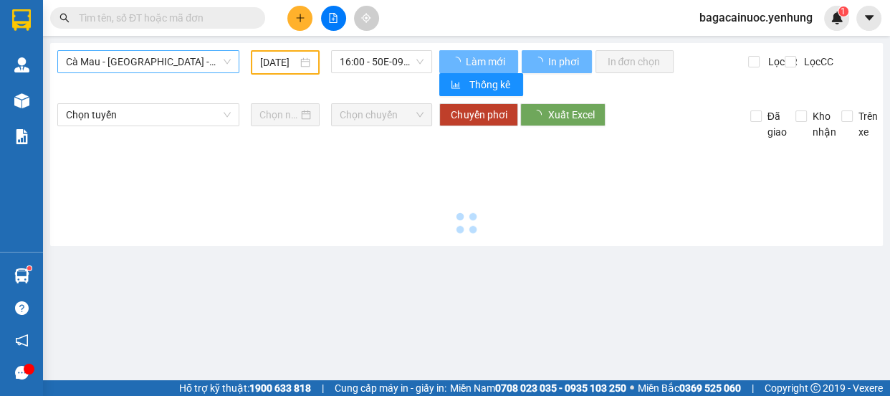
type input "15/09/2025"
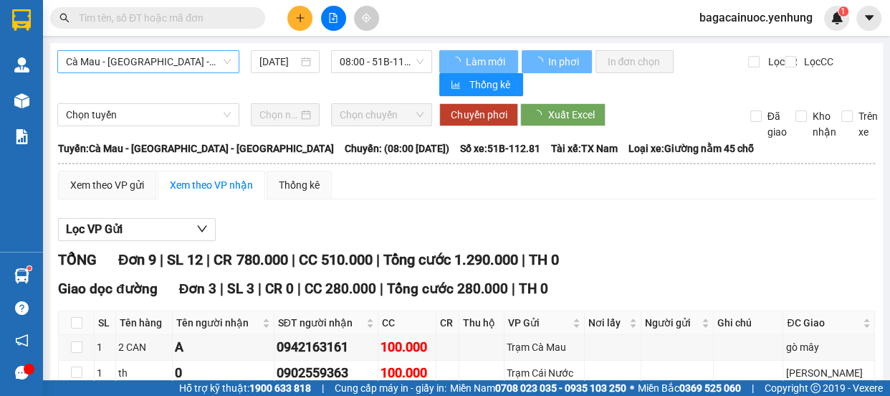
click at [196, 64] on span "Cà Mau - Sài Gòn - Đồng Nai" at bounding box center [148, 62] width 165 height 22
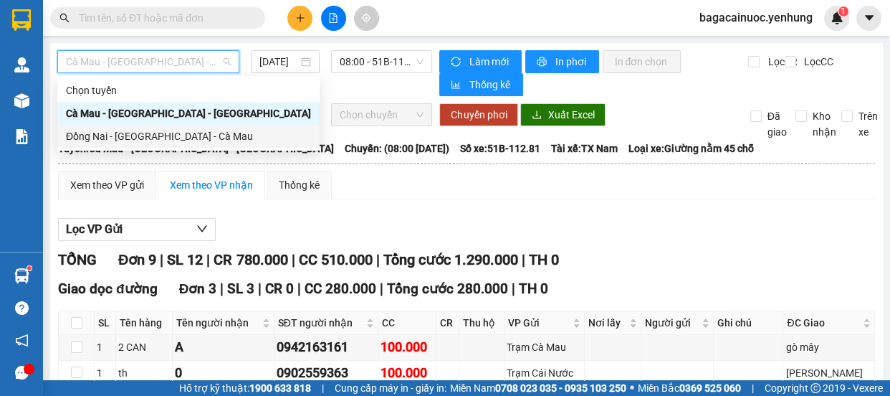
click at [146, 138] on div "Đồng Nai - Sài Gòn - Cà Mau" at bounding box center [188, 136] width 245 height 16
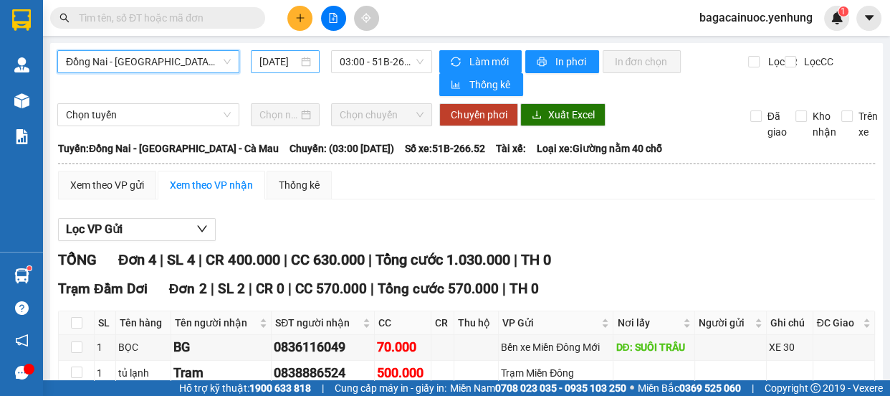
click at [266, 64] on input "15/09/2025" at bounding box center [279, 62] width 39 height 16
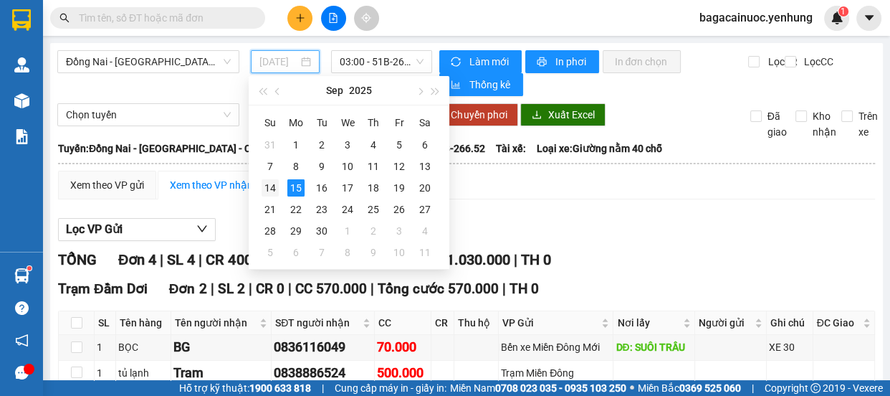
click at [272, 184] on div "14" at bounding box center [270, 187] width 17 height 17
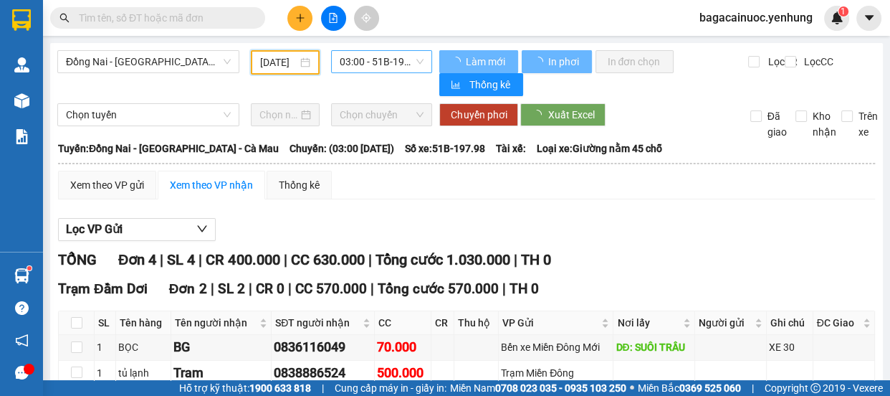
type input "14/09/2025"
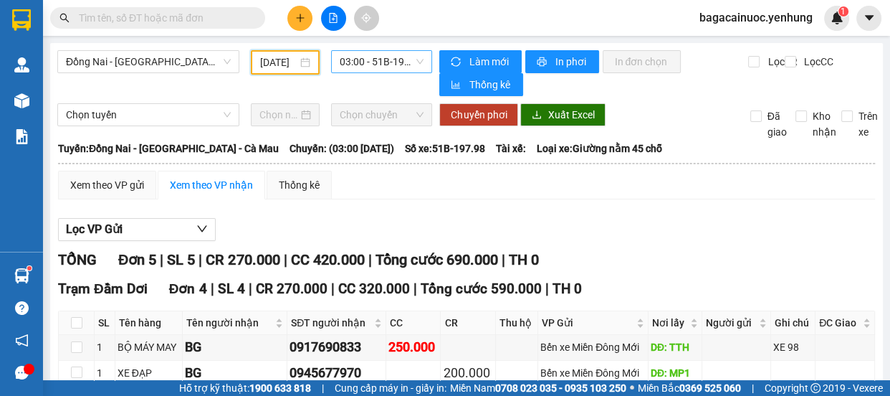
click at [396, 62] on span "03:00 - 51B-197.98" at bounding box center [382, 62] width 84 height 22
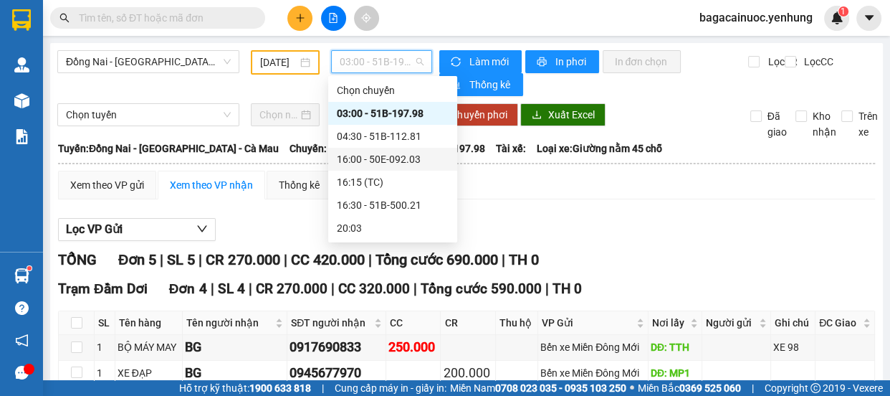
click at [391, 162] on div "16:00 - 50E-092.03" at bounding box center [393, 159] width 112 height 16
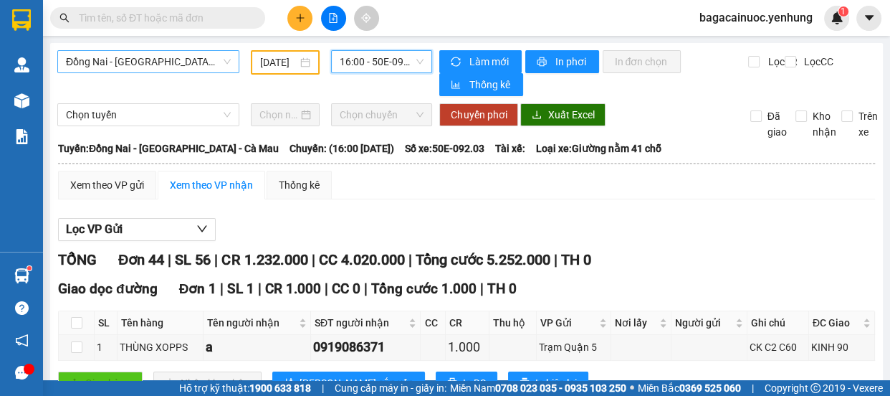
click at [205, 61] on span "Đồng Nai - Sài Gòn - Cà Mau" at bounding box center [148, 62] width 165 height 22
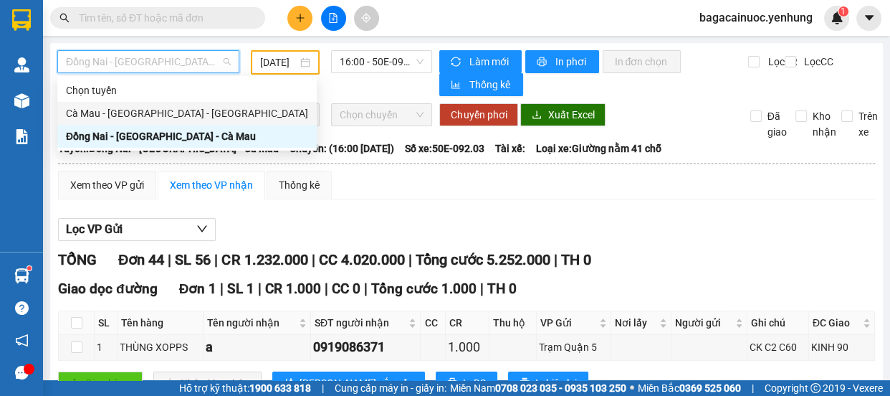
click at [151, 113] on div "Cà Mau - Sài Gòn - Đồng Nai" at bounding box center [187, 113] width 242 height 16
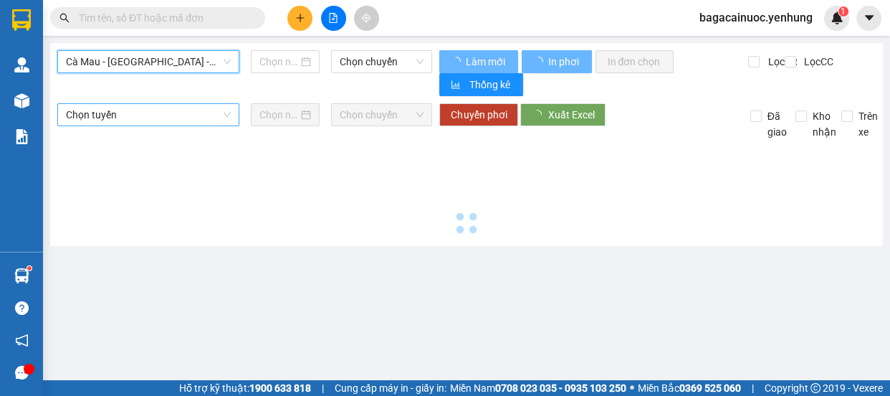
type input "15/09/2025"
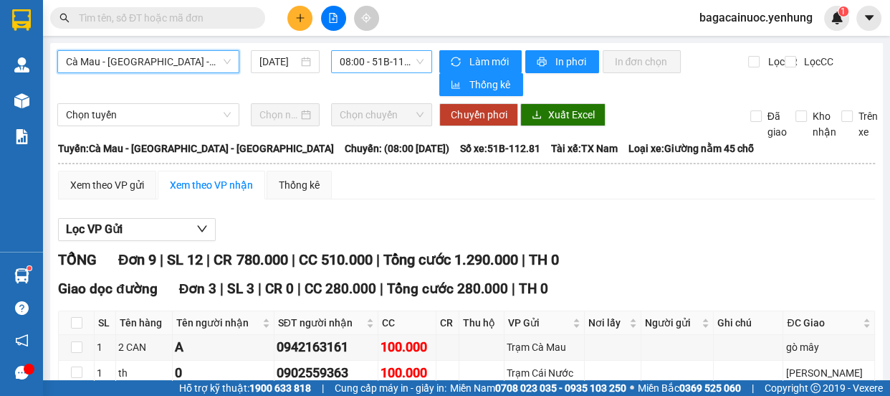
click at [399, 60] on span "08:00 - 51B-112.81" at bounding box center [382, 62] width 84 height 22
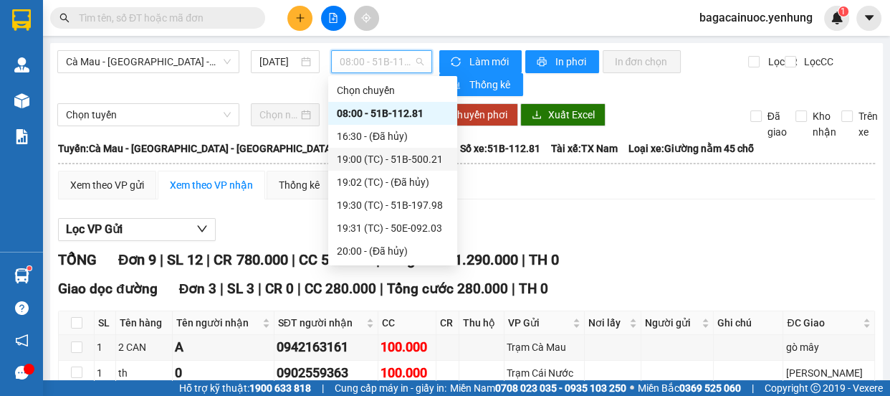
click at [394, 161] on div "19:00 (TC) - 51B-500.21" at bounding box center [393, 159] width 112 height 16
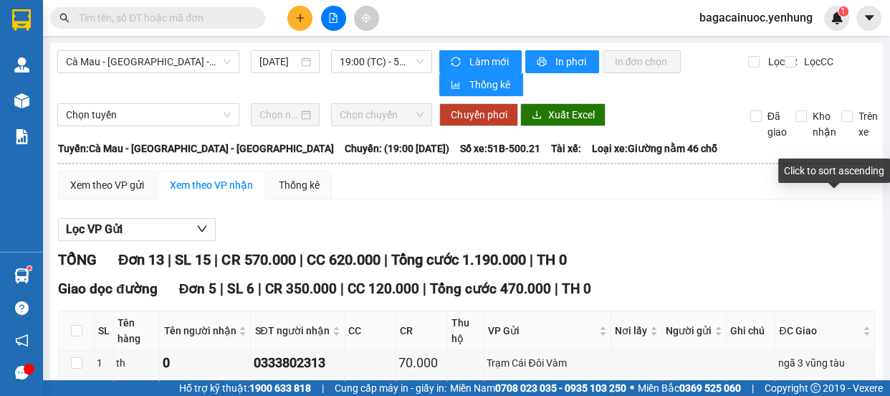
drag, startPoint x: 880, startPoint y: 193, endPoint x: 885, endPoint y: 186, distance: 8.4
click at [885, 186] on div "Click to sort ascending" at bounding box center [835, 175] width 112 height 34
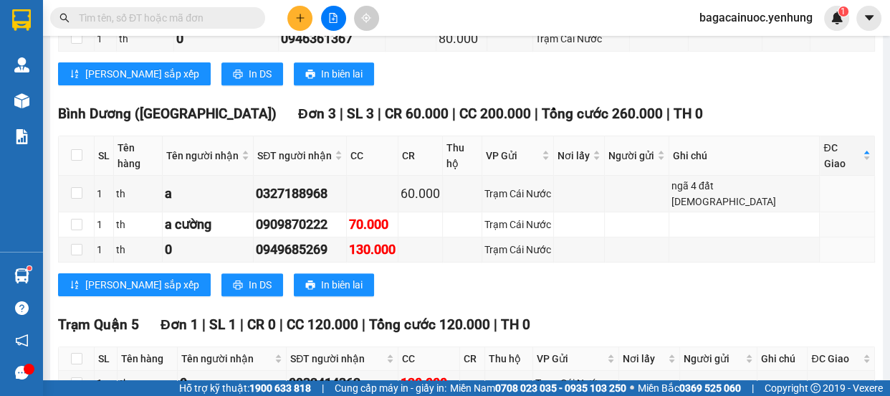
scroll to position [600, 0]
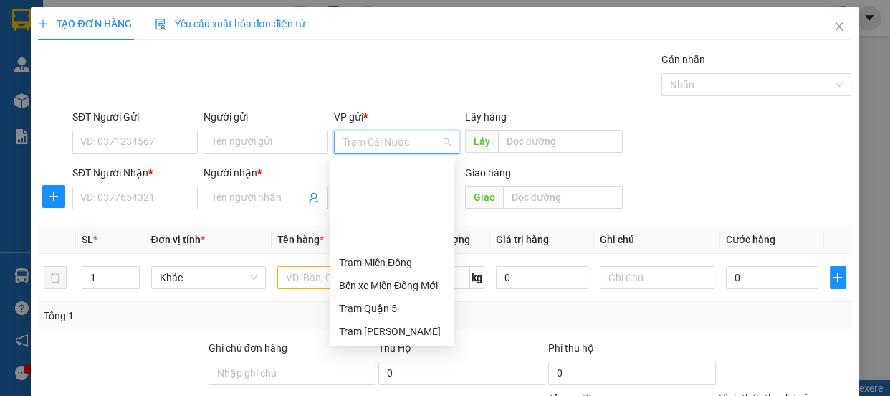
scroll to position [115, 0]
